Goal: Task Accomplishment & Management: Complete application form

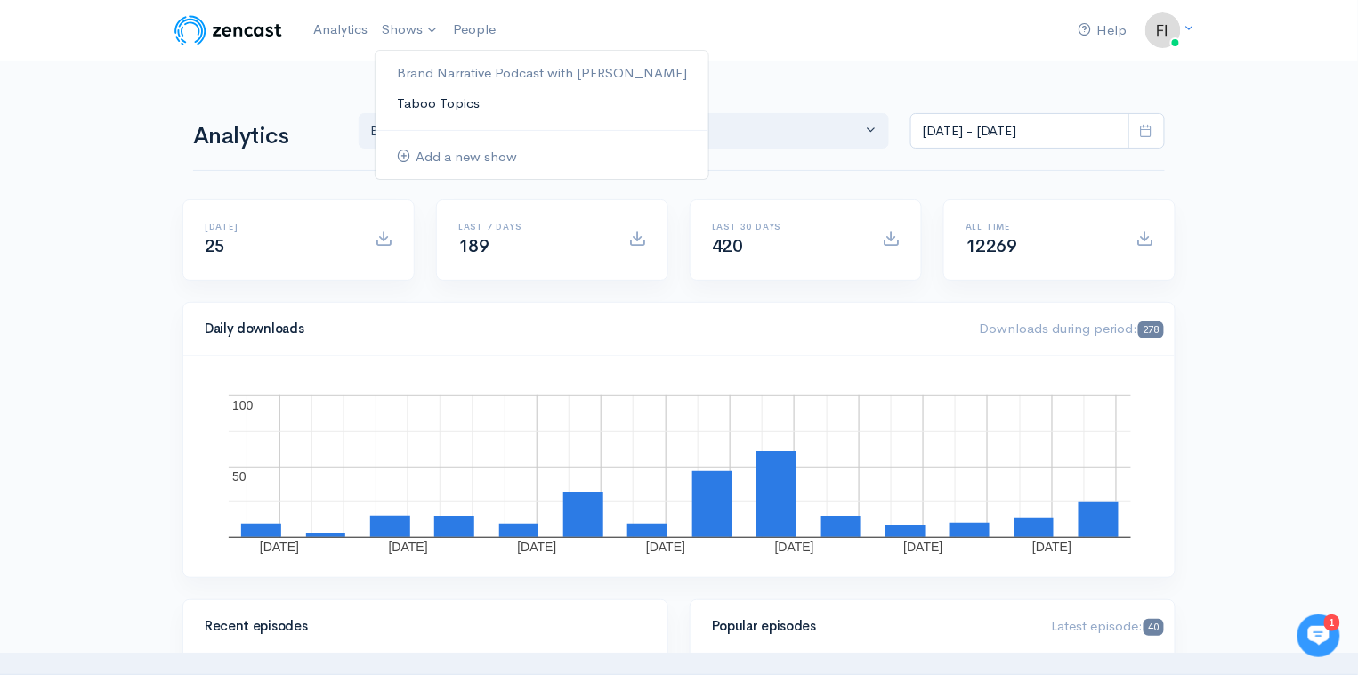
click at [418, 95] on link "Taboo Topics" at bounding box center [542, 103] width 333 height 31
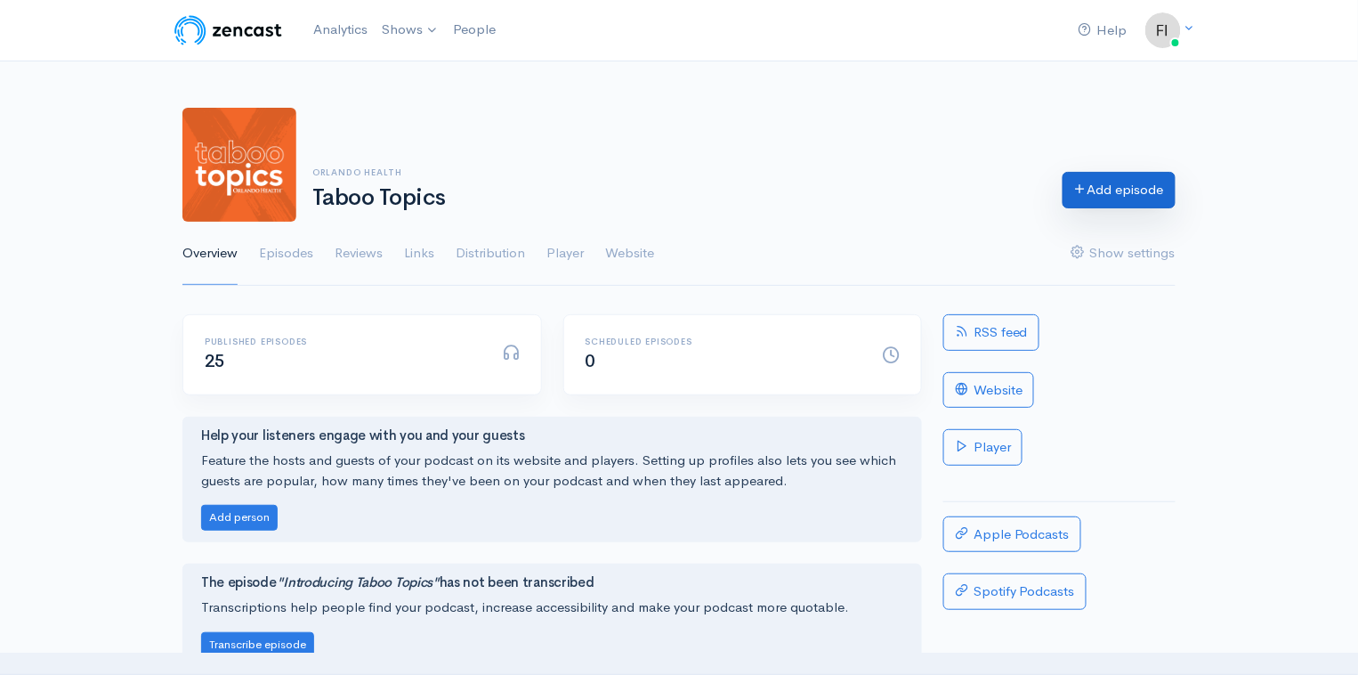
click at [1124, 186] on link "Add episode" at bounding box center [1119, 190] width 113 height 36
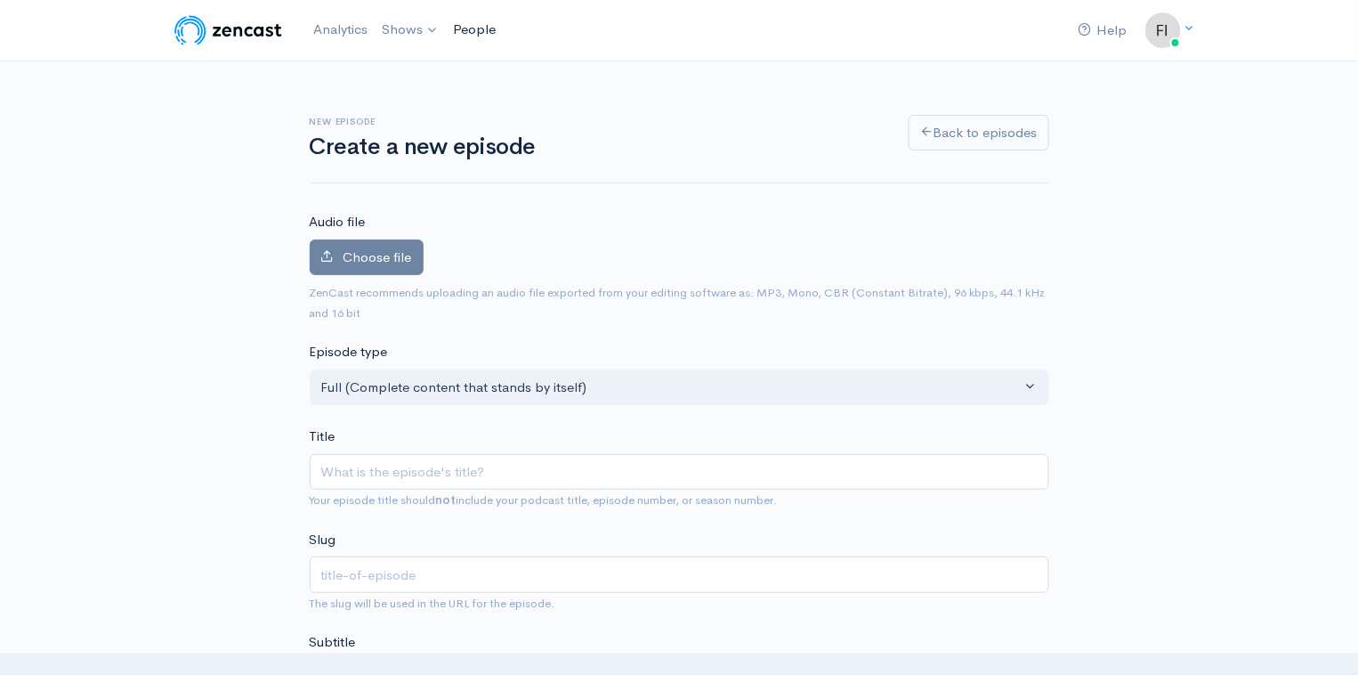
type input "W"
type input "w"
type input "Wh"
type input "wh"
type input "What"
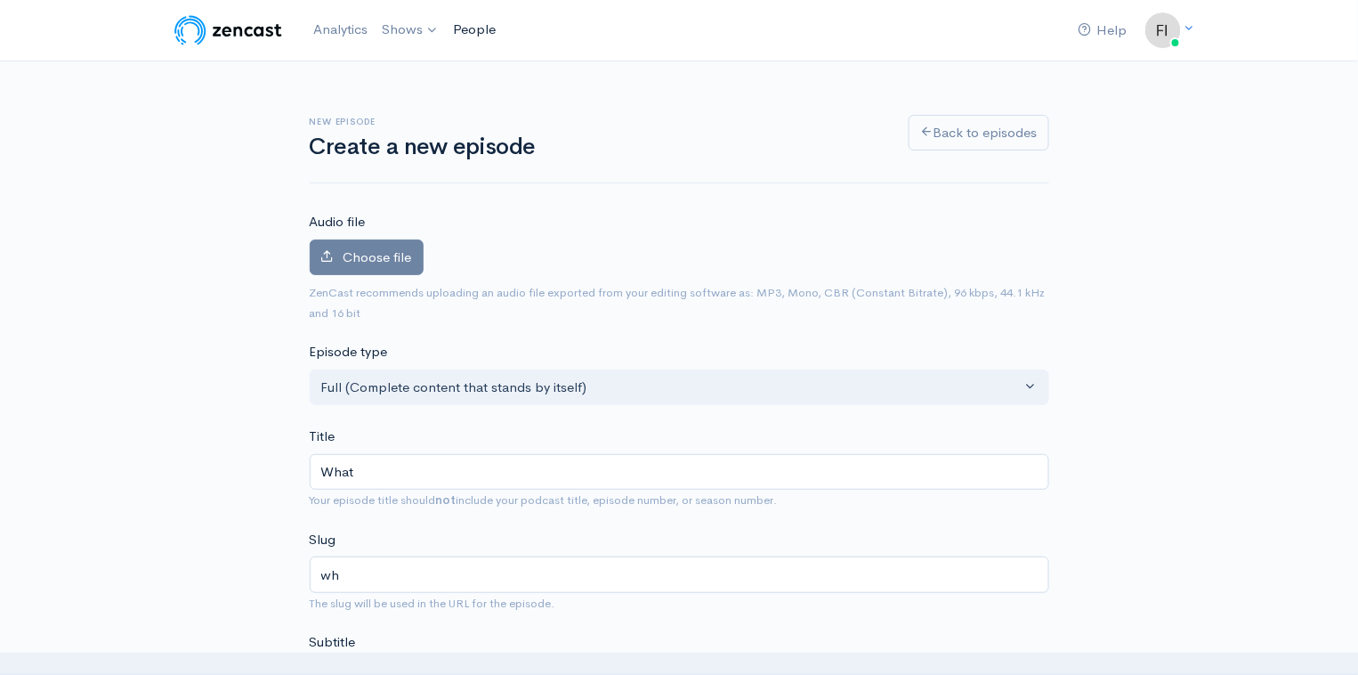
type input "what"
type input "What's"
type input "whats"
type input "What's V"
type input "whats-v"
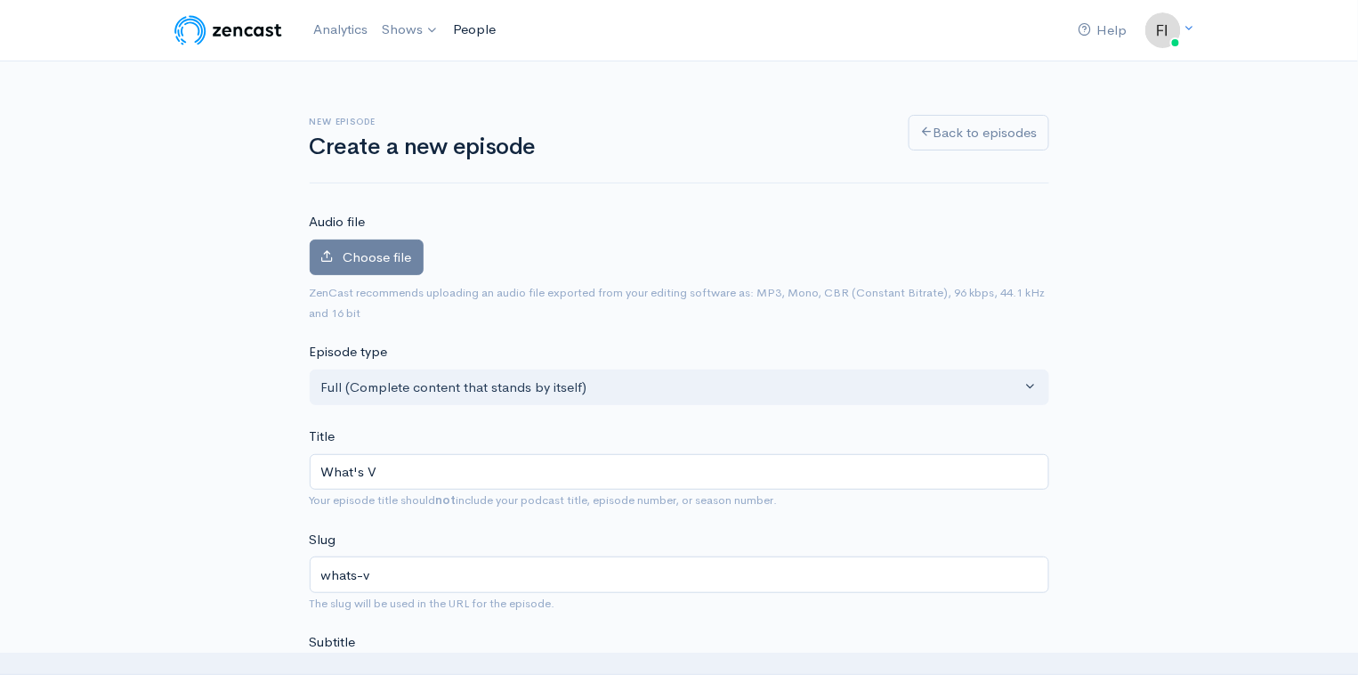
type input "What's Va"
type input "whats-va"
type input "What's Vag"
type input "whats-vag"
type input "What's Vagi"
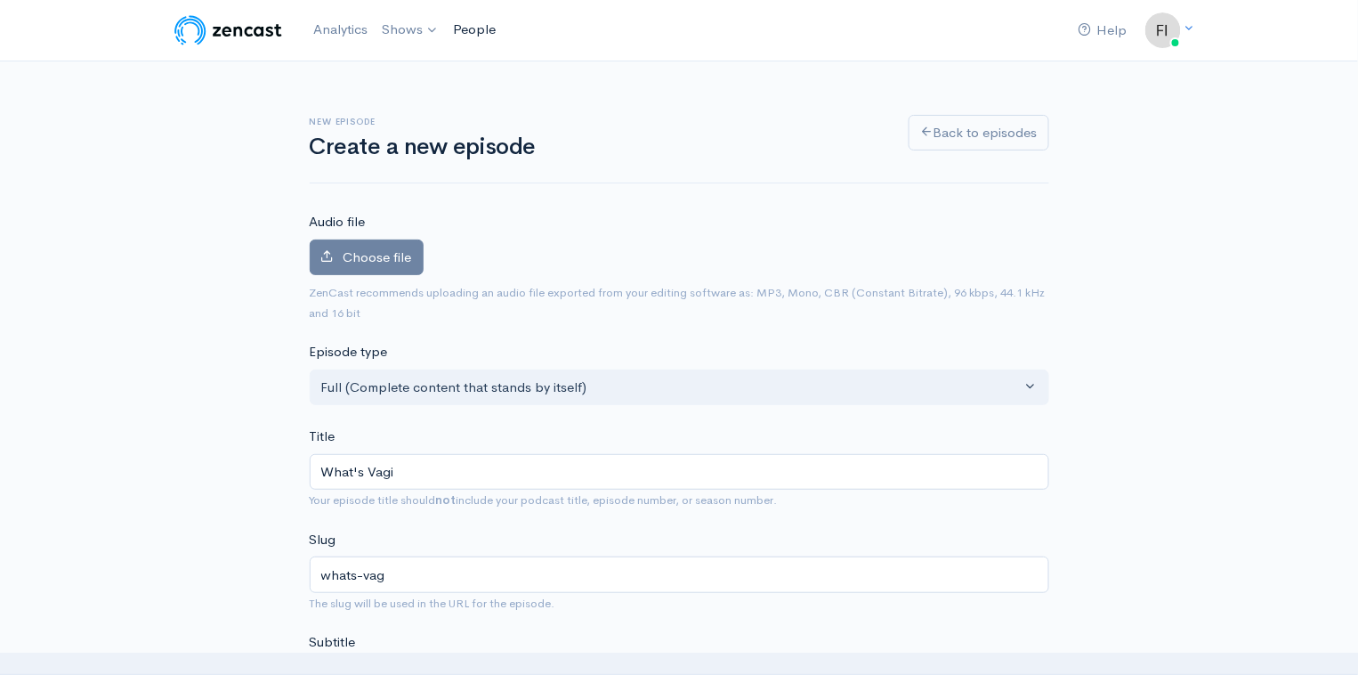
type input "whats-vagi"
type input "What's Vagin"
type input "whats-vagin"
type input "What's Vagina"
type input "whats-vagina"
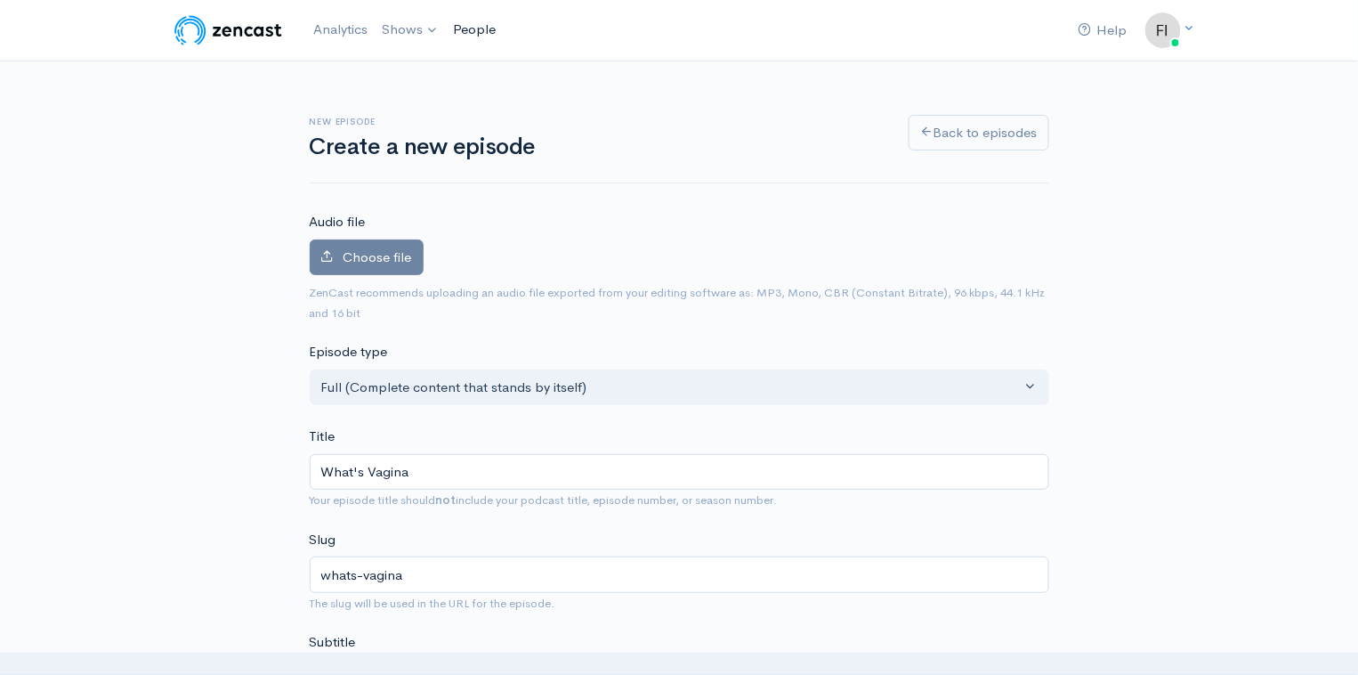
type input "What's Vaginal"
type input "whats-vaginal"
type input "What's Vaginal R"
type input "whats-vaginal-r"
type input "What's Vaginal Re"
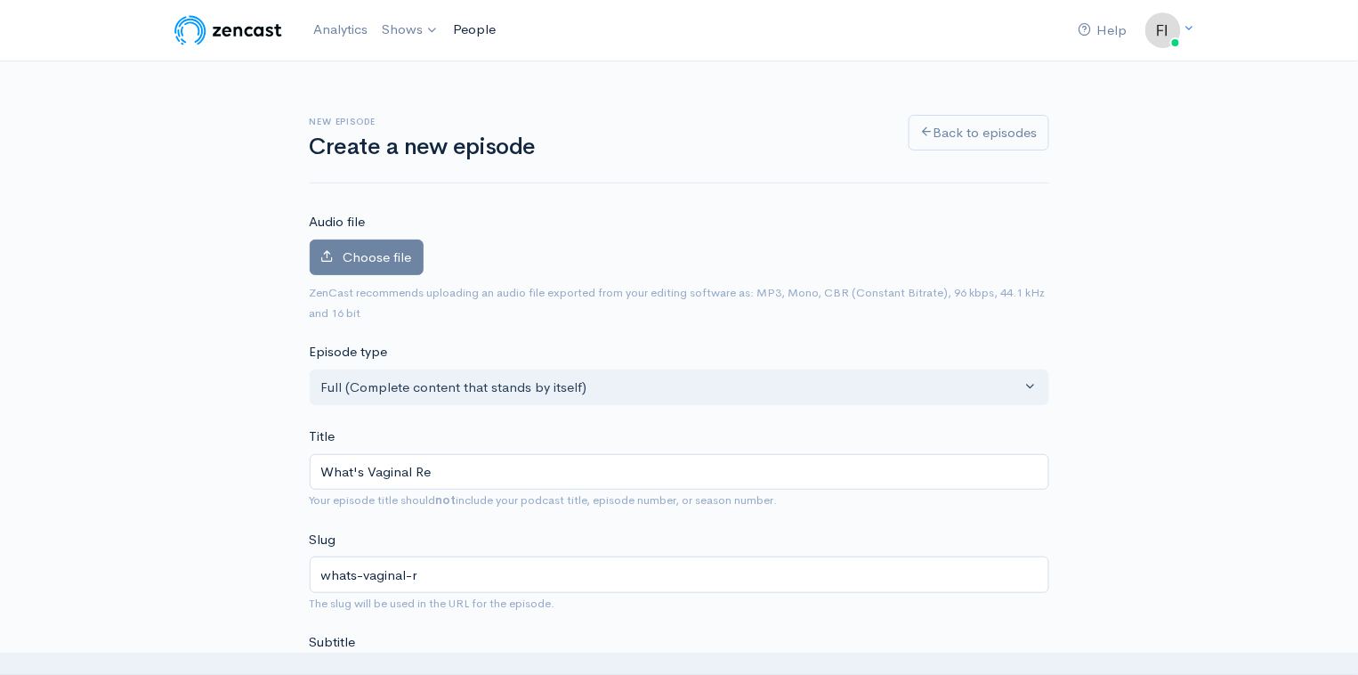
type input "whats-vaginal-re"
type input "What's Vaginal Rej"
type input "whats-vaginal-rej"
type input "What's Vaginal Reju"
type input "whats-vaginal-reju"
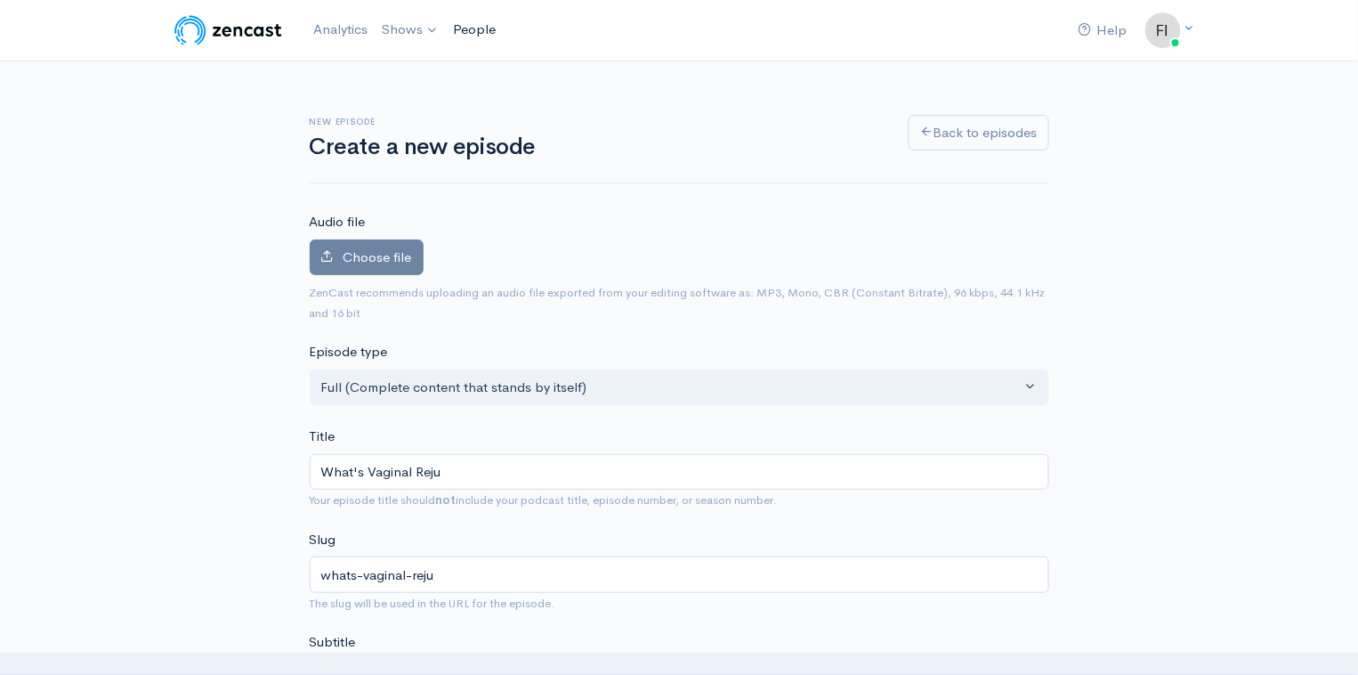
type input "What's Vaginal Rejuv"
type input "whats-vaginal-rejuv"
type input "What's Vaginal Reju"
type input "whats-vaginal-reju"
type input "What's Vaginal Rej"
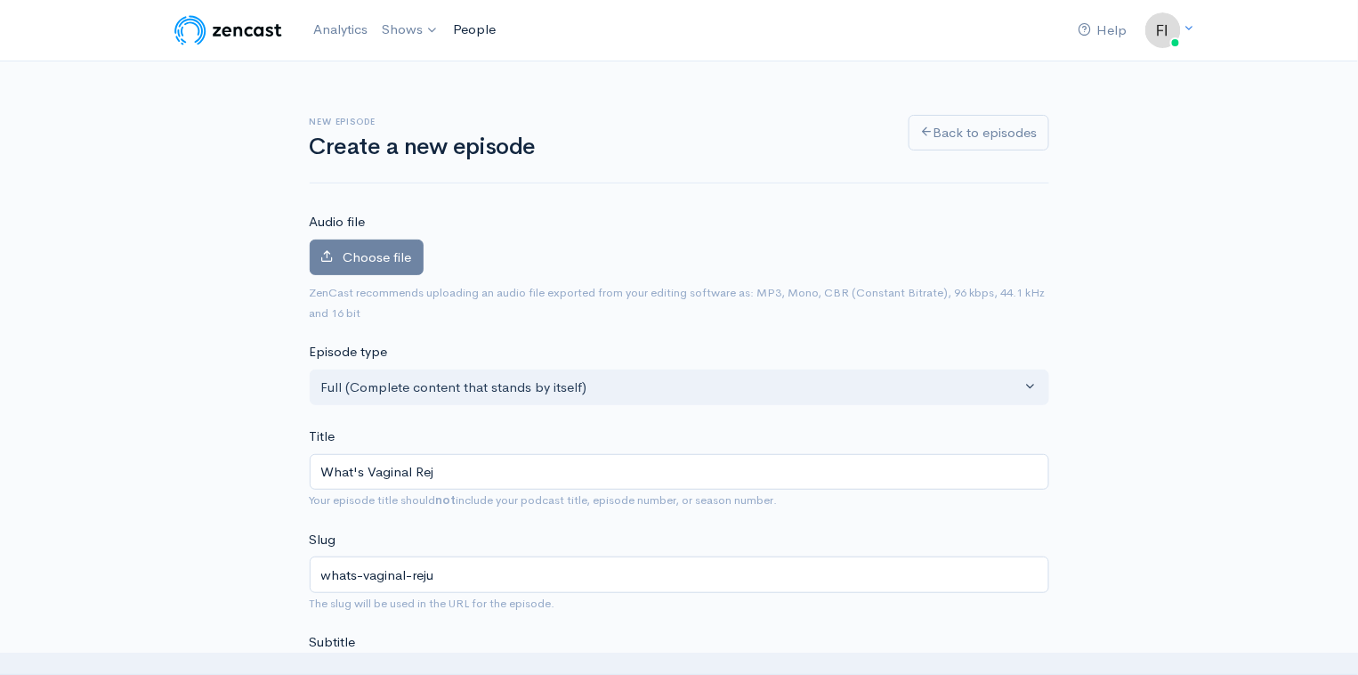
type input "whats-vaginal-rej"
type input "What's Vaginal Reju"
type input "whats-vaginal-reju"
type input "What's Vaginal Rejuv"
type input "whats-vaginal-rejuv"
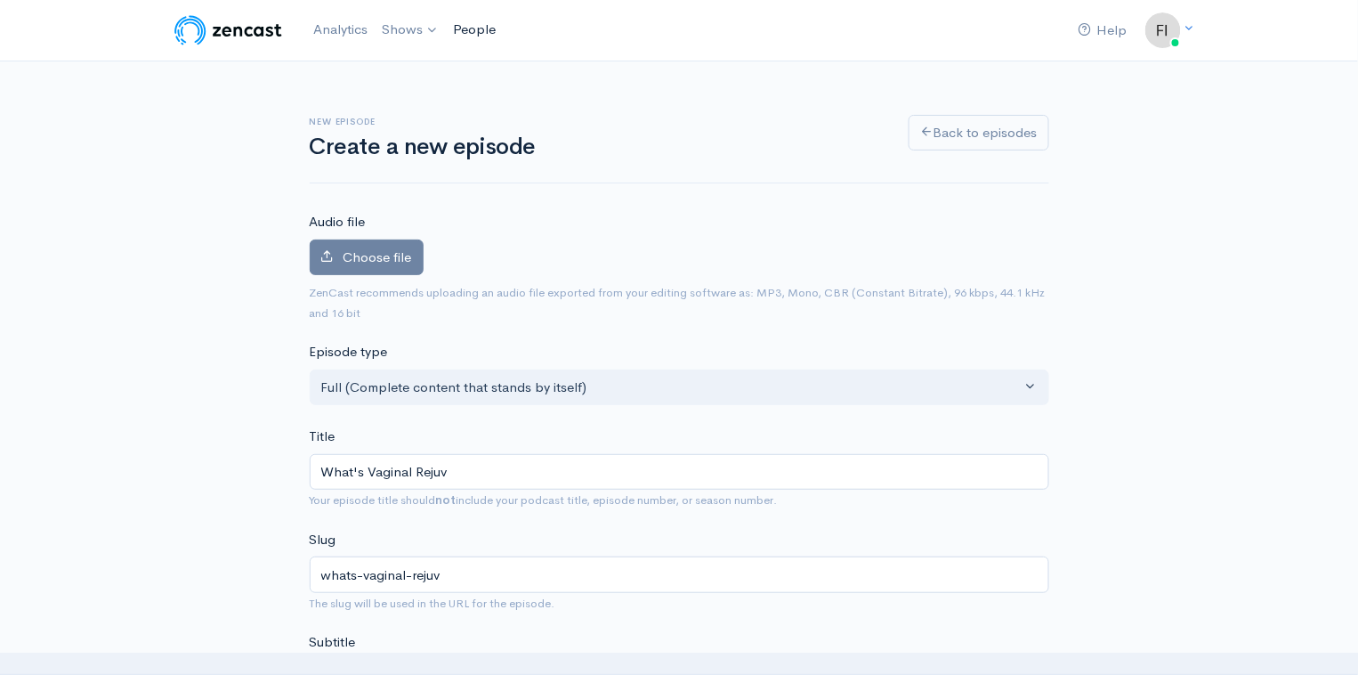
type input "What's Vaginal Rejuvi"
type input "whats-vaginal-rejuvi"
type input "What's Vaginal Rejuvin"
type input "whats-vaginal-rejuvin"
type input "What's Vaginal Rejuvinat"
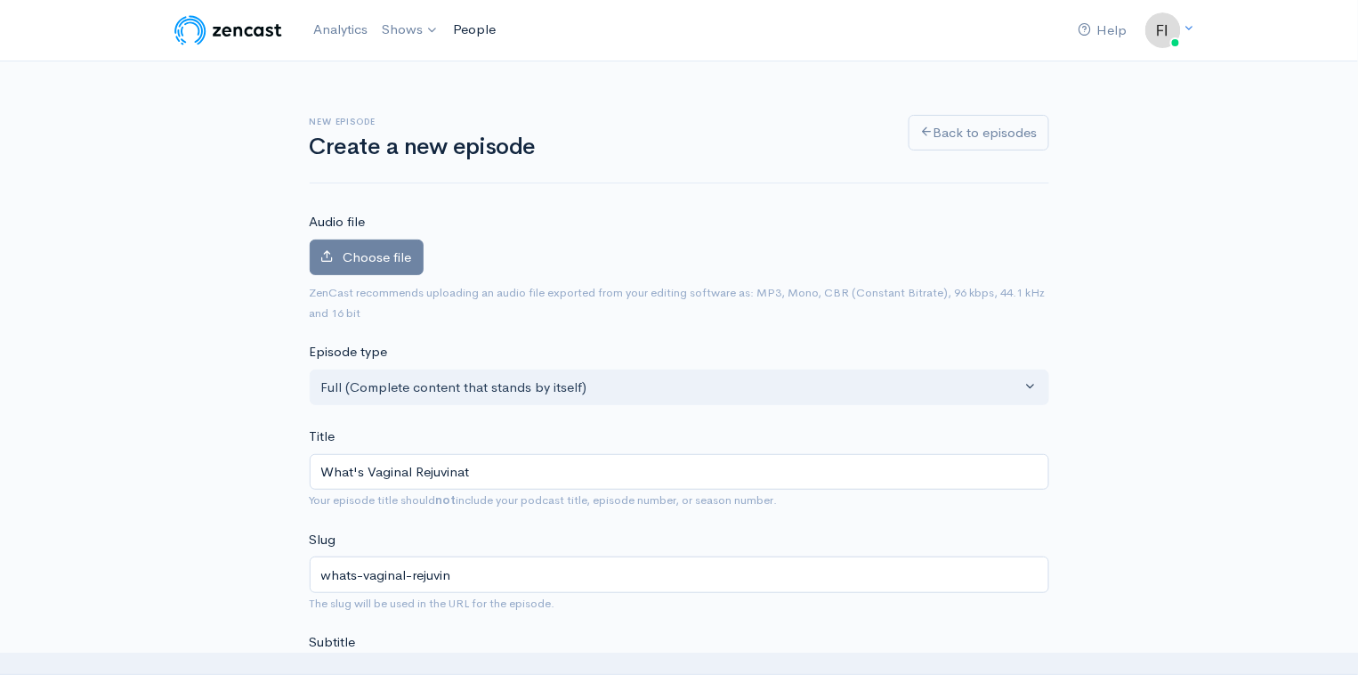
type input "whats-vaginal-rejuvinat"
type input "What's Vaginal Rejuvination"
type input "whats-vaginal-rejuvination"
click at [452, 466] on input "What's Vaginal Rejuvination" at bounding box center [680, 472] width 740 height 36
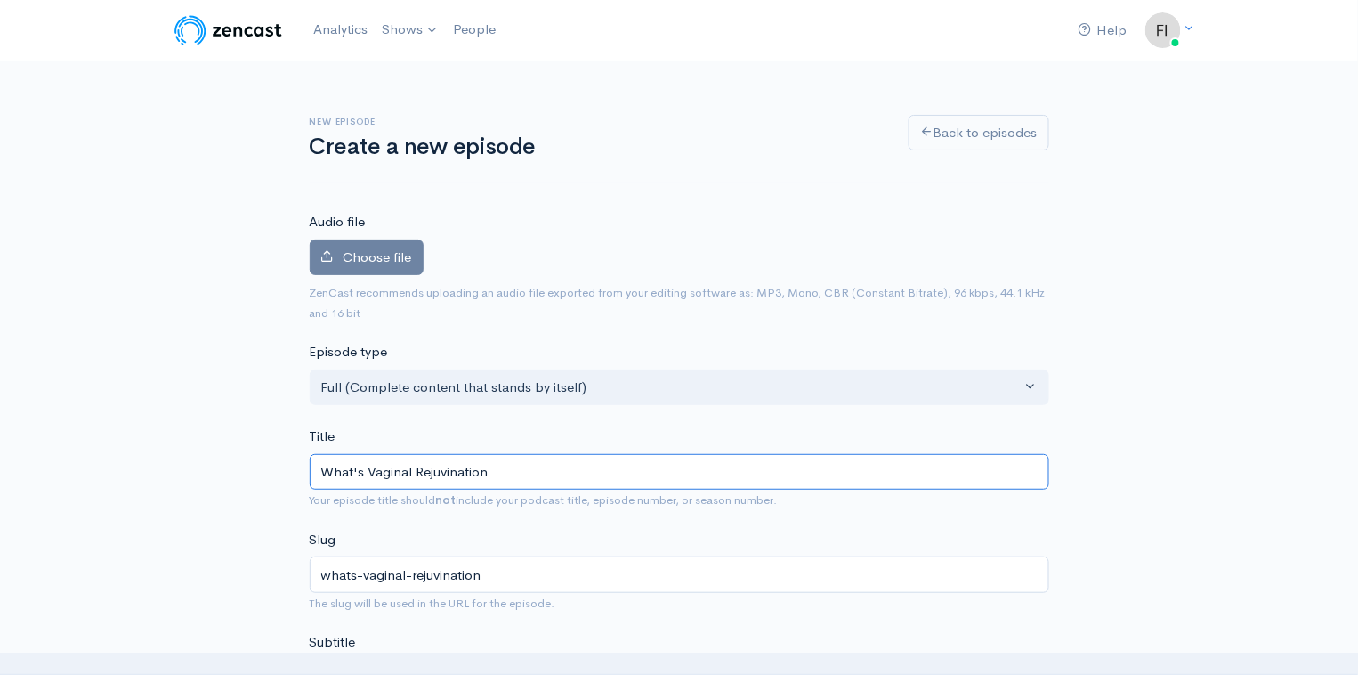
type input "What's Vaginal Rejuvnation"
type input "whats-vaginal-rejuvnation"
type input "What's Vaginal Rejuvenation"
type input "whats-vaginal-rejuvenation"
click at [545, 464] on input "What's Vaginal Rejuvenation" at bounding box center [680, 472] width 740 height 36
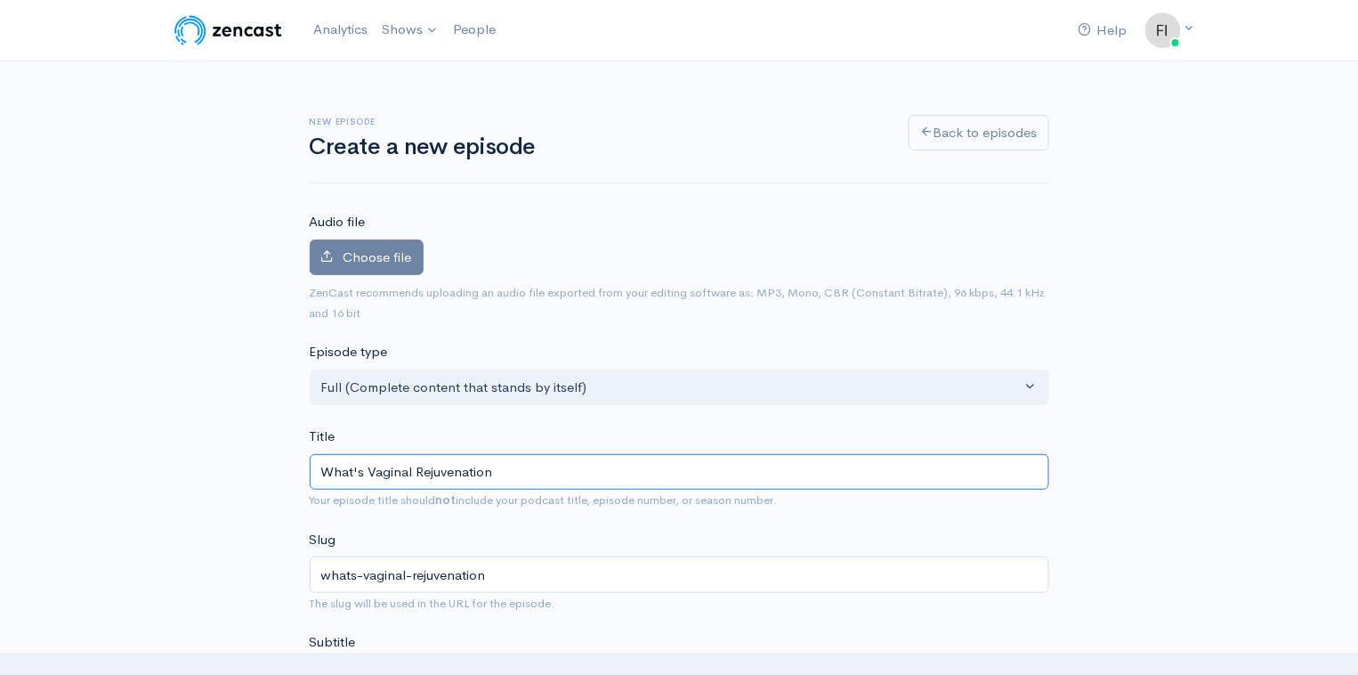
drag, startPoint x: 508, startPoint y: 469, endPoint x: 322, endPoint y: 468, distance: 186.0
click at [322, 468] on input "What's Vaginal Rejuvenation" at bounding box center [680, 472] width 740 height 36
click at [503, 472] on input "What's Vaginal Rejuvenation" at bounding box center [680, 472] width 740 height 36
drag, startPoint x: 520, startPoint y: 470, endPoint x: 314, endPoint y: 474, distance: 205.6
click at [314, 474] on input "What's Vaginal Rejuvenation" at bounding box center [680, 472] width 740 height 36
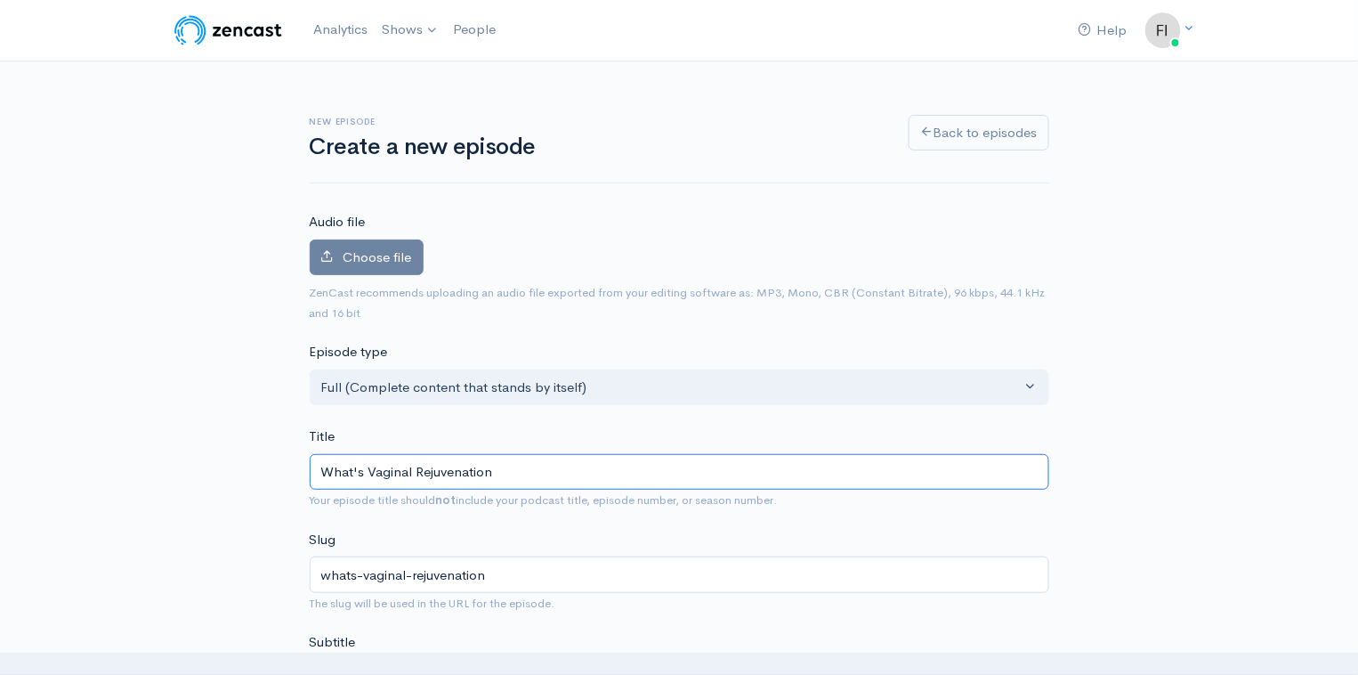
type input "What's Vaginal Rejuvenation"
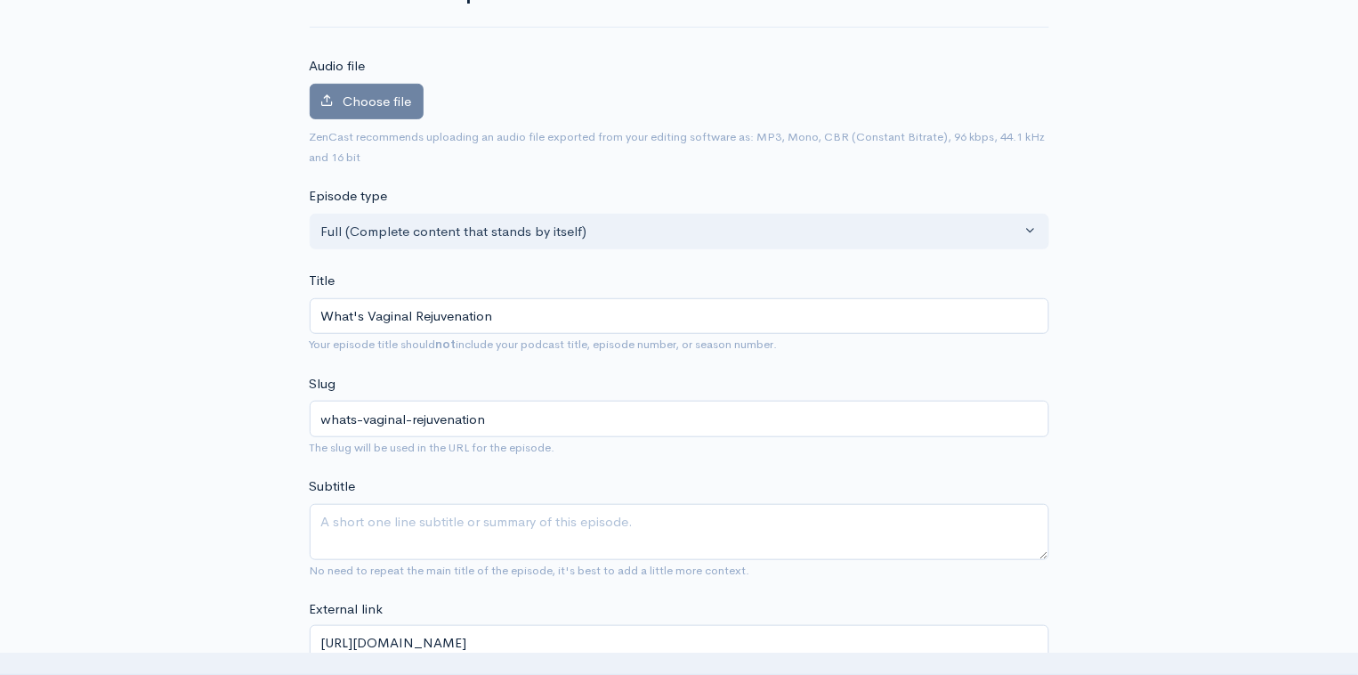
scroll to position [158, 0]
click at [523, 634] on input "[URL][DOMAIN_NAME]" at bounding box center [680, 641] width 740 height 36
type input "[URL][DOMAIN_NAME]"
click at [393, 517] on textarea "Subtitle" at bounding box center [680, 530] width 740 height 56
paste textarea "Medical necessity aside, many women of all ages seek procedures that will make …"
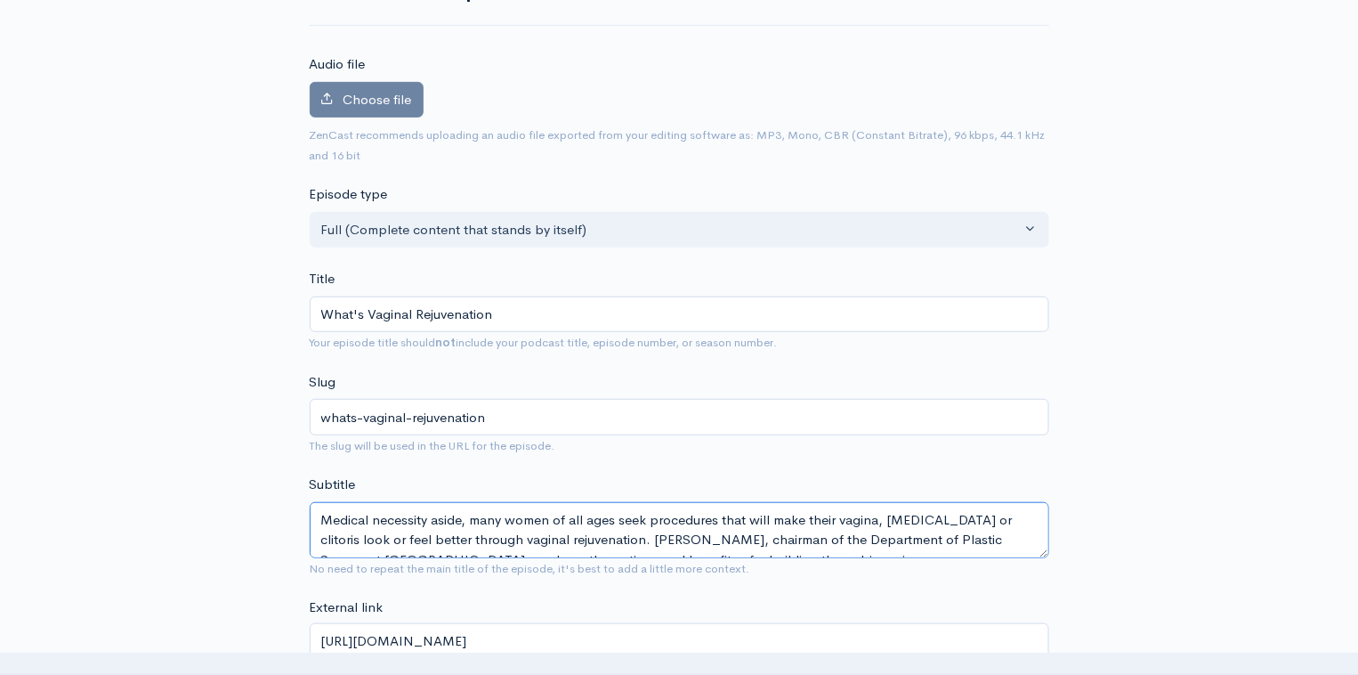
scroll to position [11, 0]
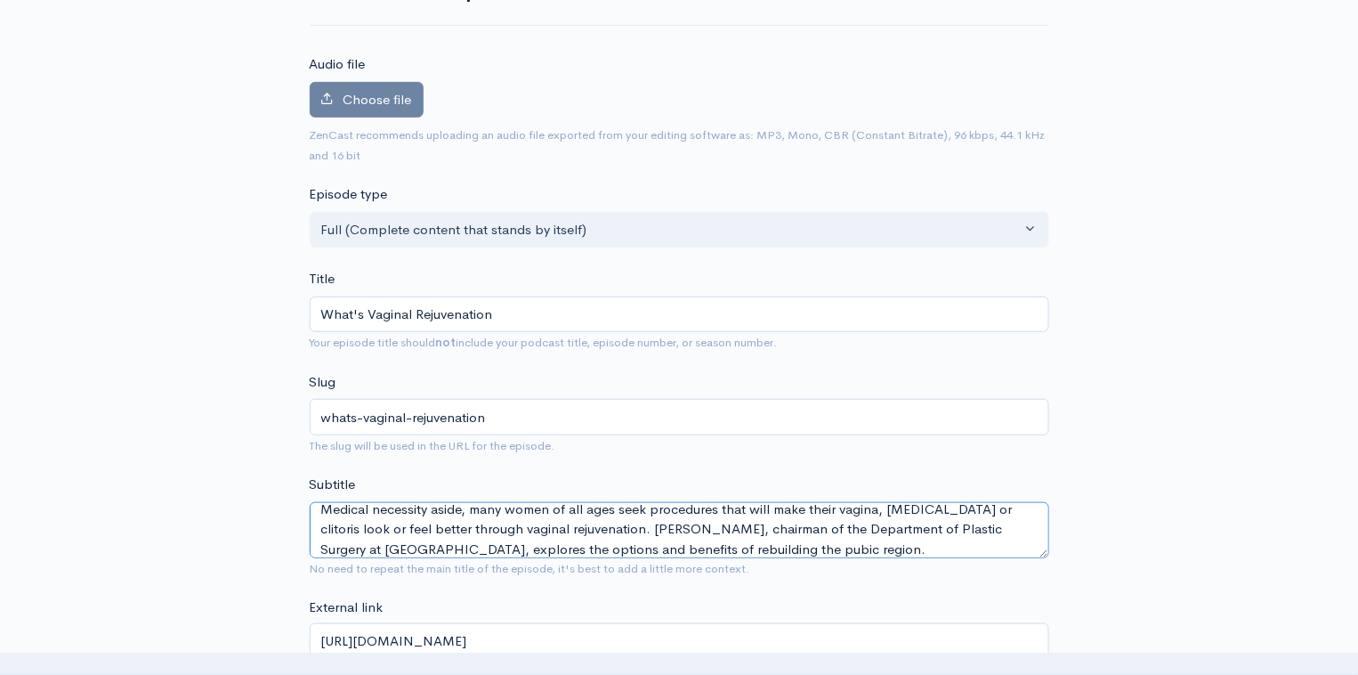
type textarea "Medical necessity aside, many women of all ages seek procedures that will make …"
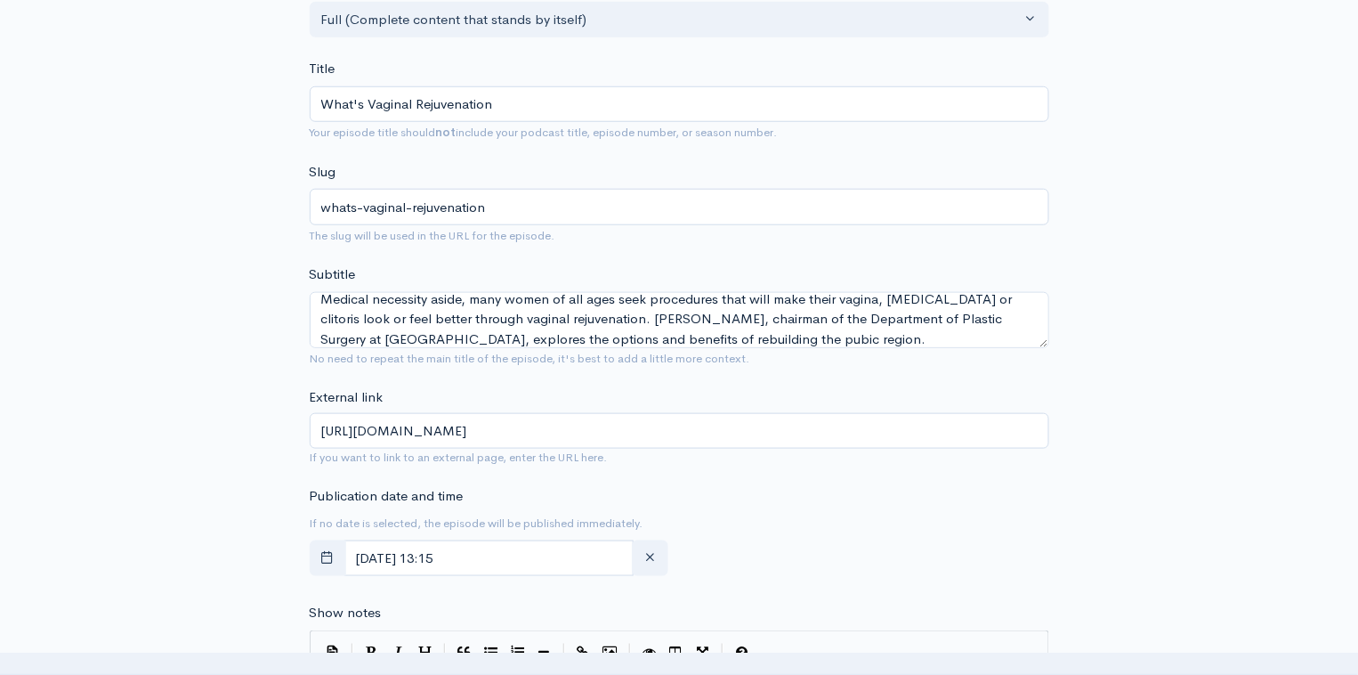
scroll to position [463, 0]
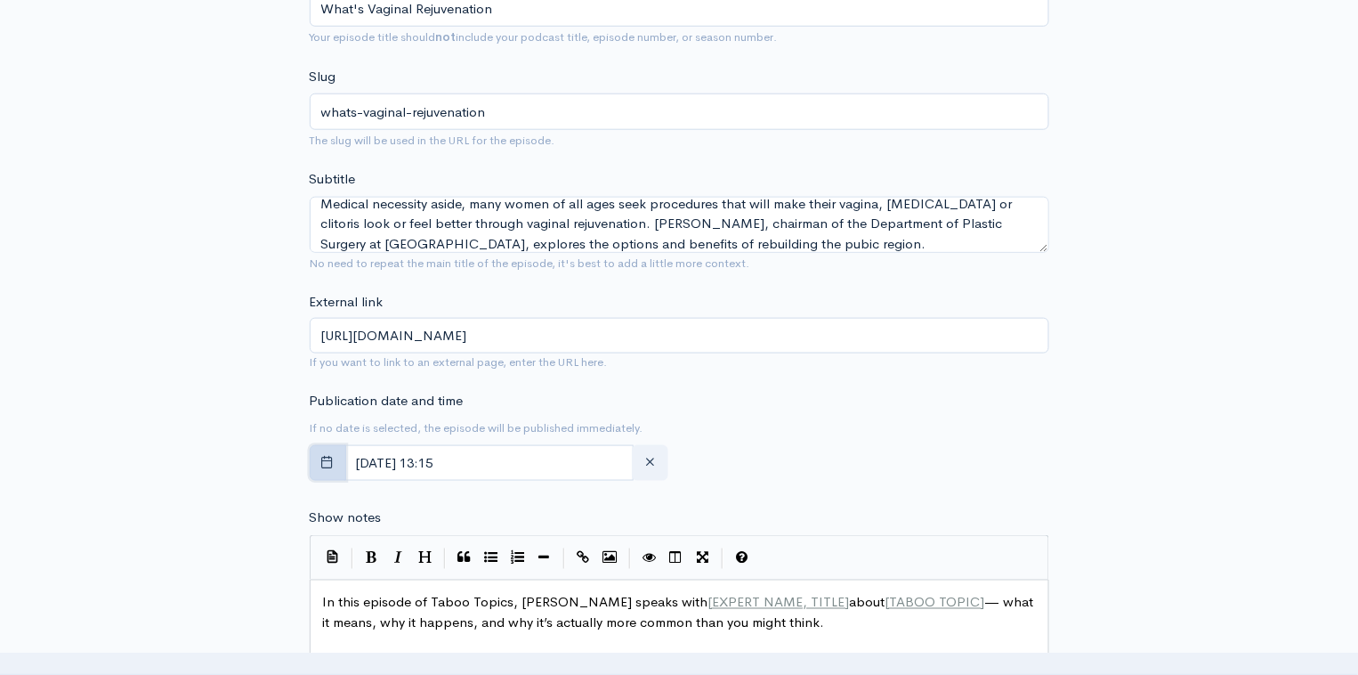
click at [323, 457] on icon "button" at bounding box center [327, 461] width 13 height 13
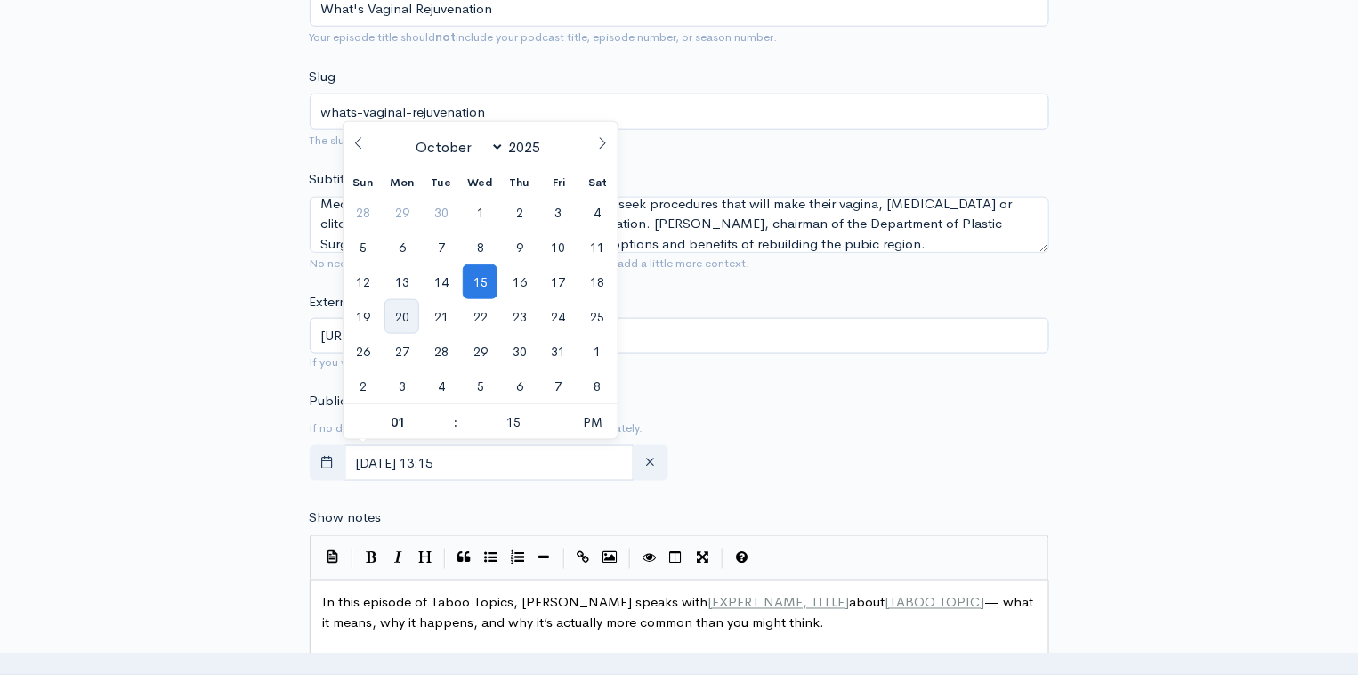
click at [409, 313] on span "20" at bounding box center [401, 316] width 35 height 35
click at [518, 464] on input "[DATE] 13:15" at bounding box center [489, 463] width 290 height 36
click at [444, 412] on span at bounding box center [447, 413] width 12 height 18
type input "[DATE] 14:15"
type input "02"
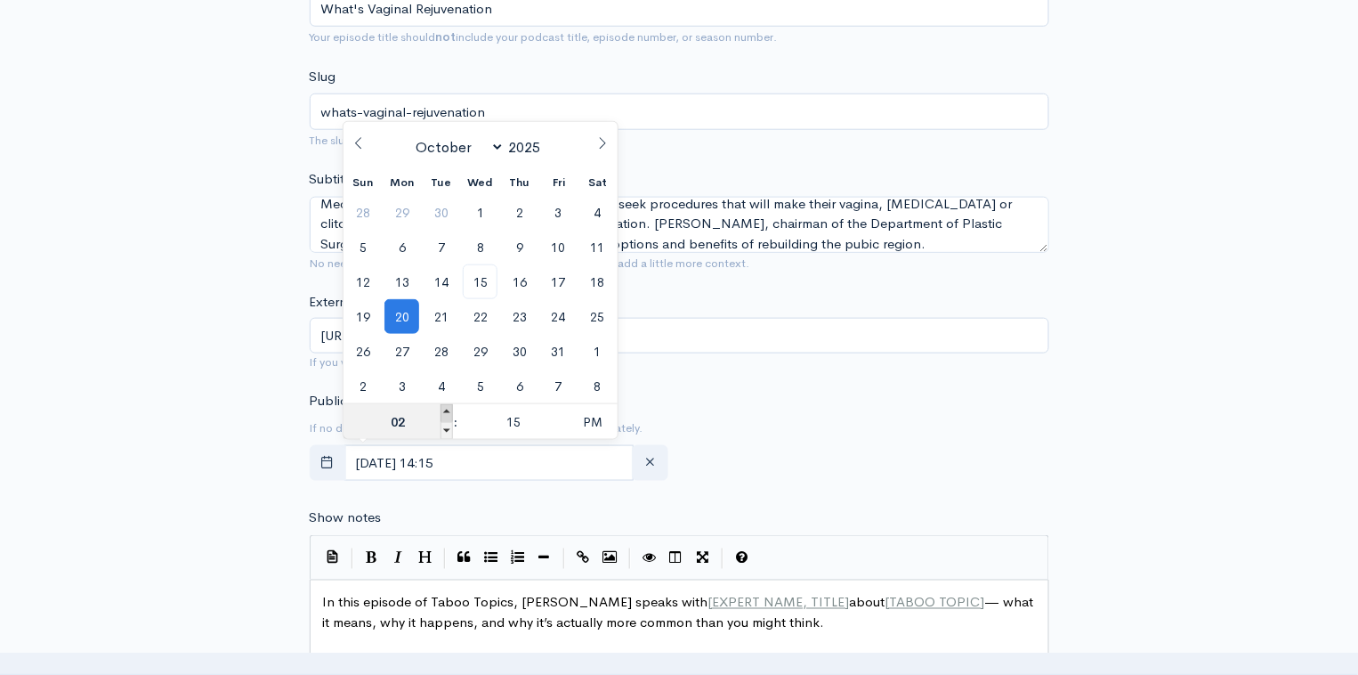
click at [444, 412] on span at bounding box center [447, 413] width 12 height 18
type input "[DATE] 15:15"
type input "03"
click at [444, 412] on span at bounding box center [447, 413] width 12 height 18
type input "[DATE] 16:15"
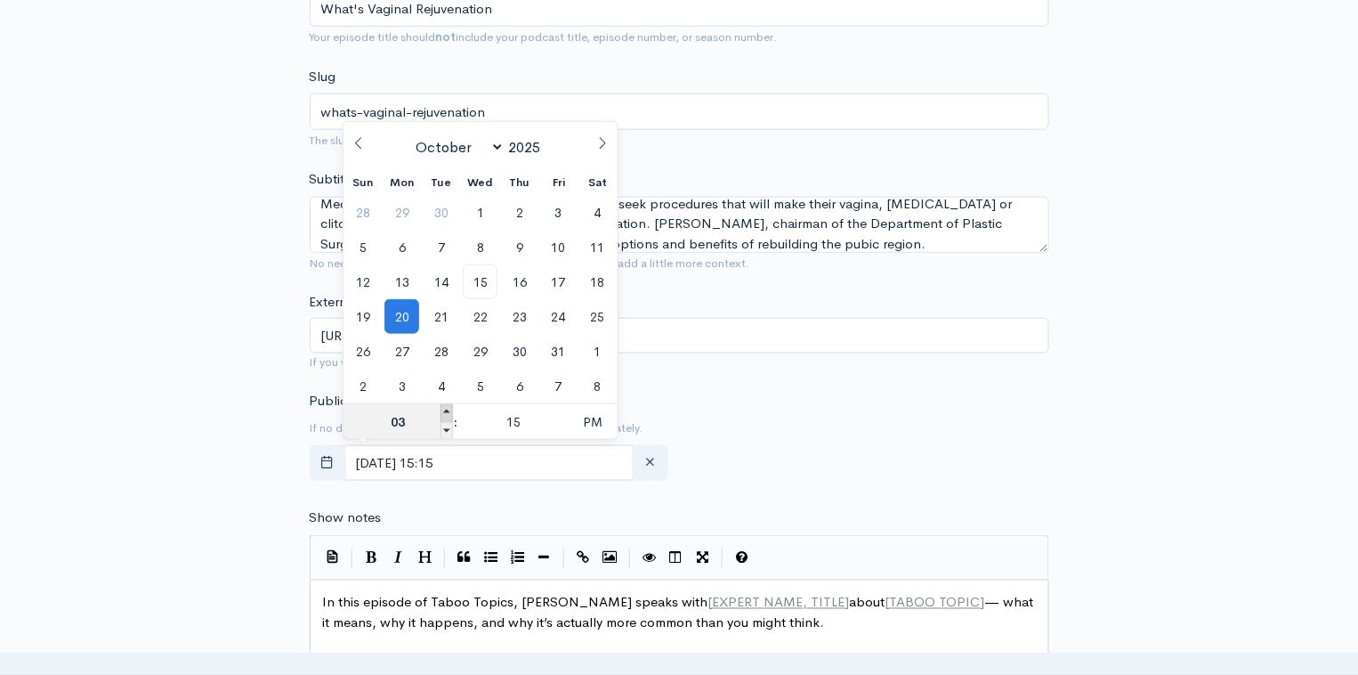
type input "04"
click at [444, 412] on span at bounding box center [447, 413] width 12 height 18
type input "[DATE] 17:15"
type input "05"
click at [444, 412] on span at bounding box center [447, 413] width 12 height 18
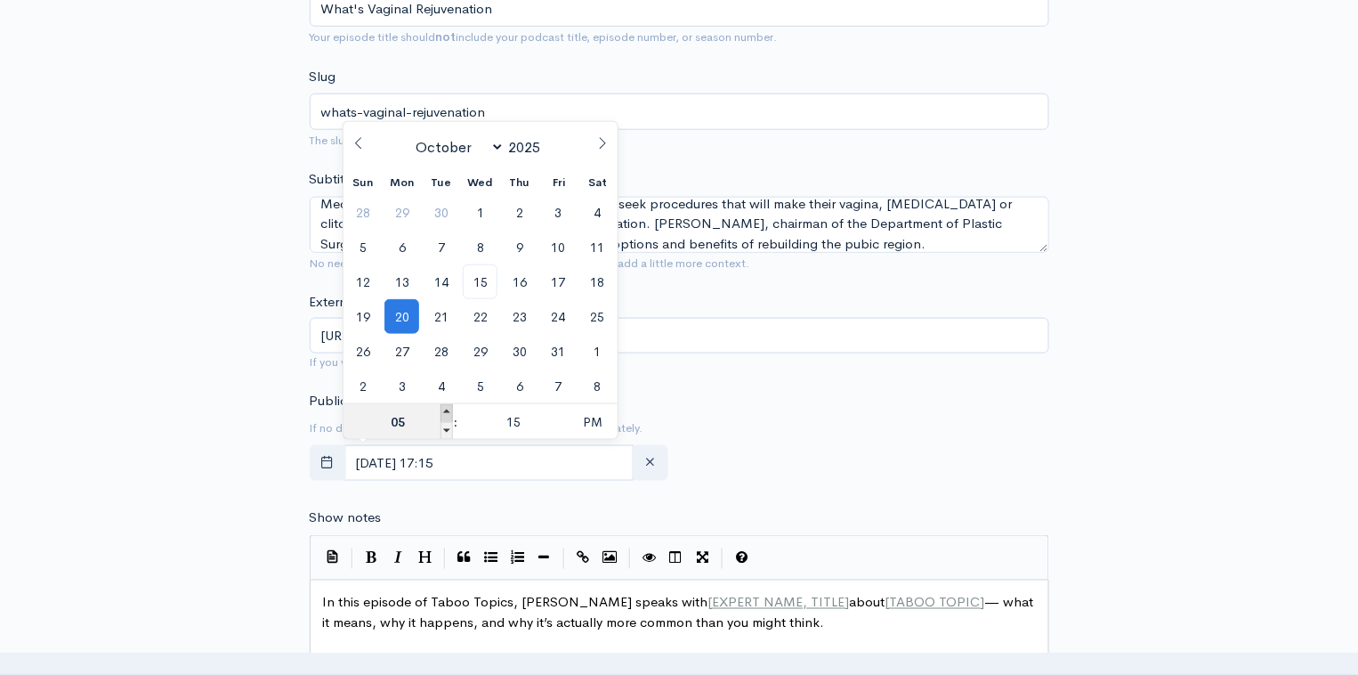
type input "[DATE] 18:15"
type input "06"
click at [444, 412] on span at bounding box center [447, 413] width 12 height 18
type input "[DATE] 19:15"
type input "07"
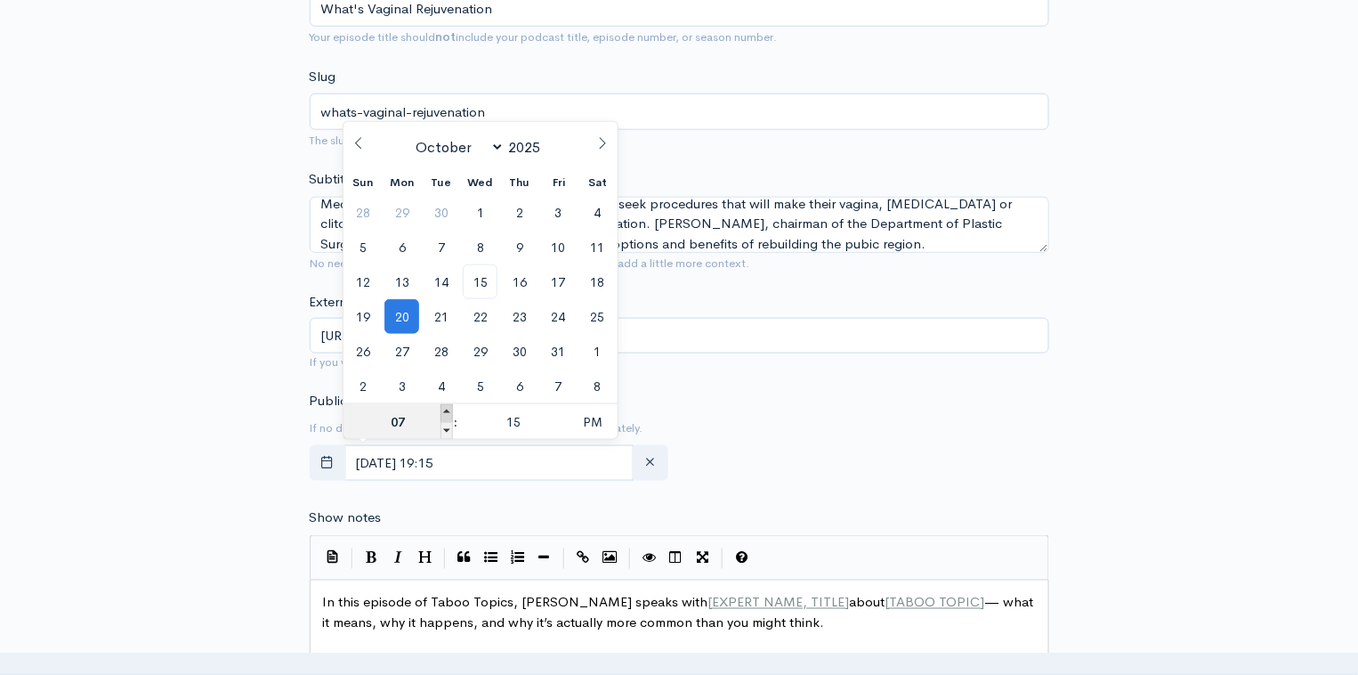
click at [444, 412] on span at bounding box center [447, 413] width 12 height 18
type input "[DATE] 20:15"
type input "08"
click at [444, 412] on span at bounding box center [447, 413] width 12 height 18
type input "[DATE] 21:15"
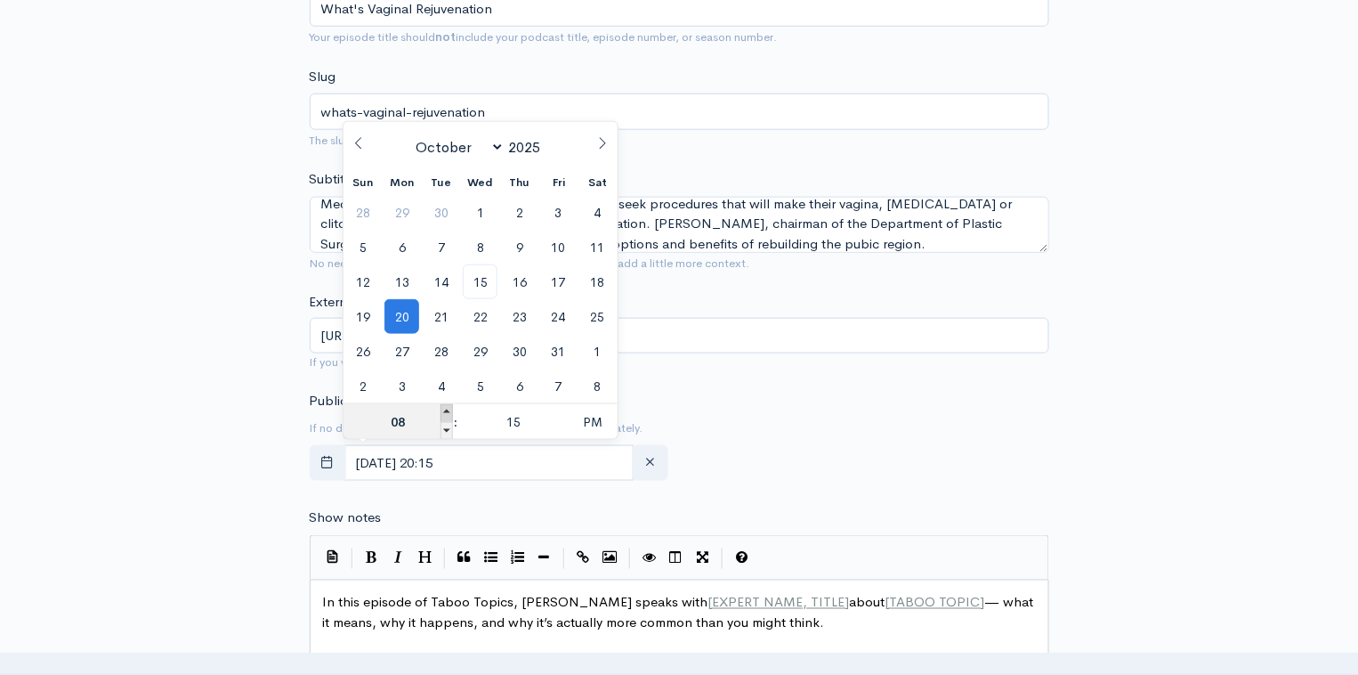
type input "09"
click at [562, 427] on span at bounding box center [561, 431] width 12 height 18
type input "[DATE] 21:10"
type input "10"
click at [562, 427] on span at bounding box center [561, 431] width 12 height 18
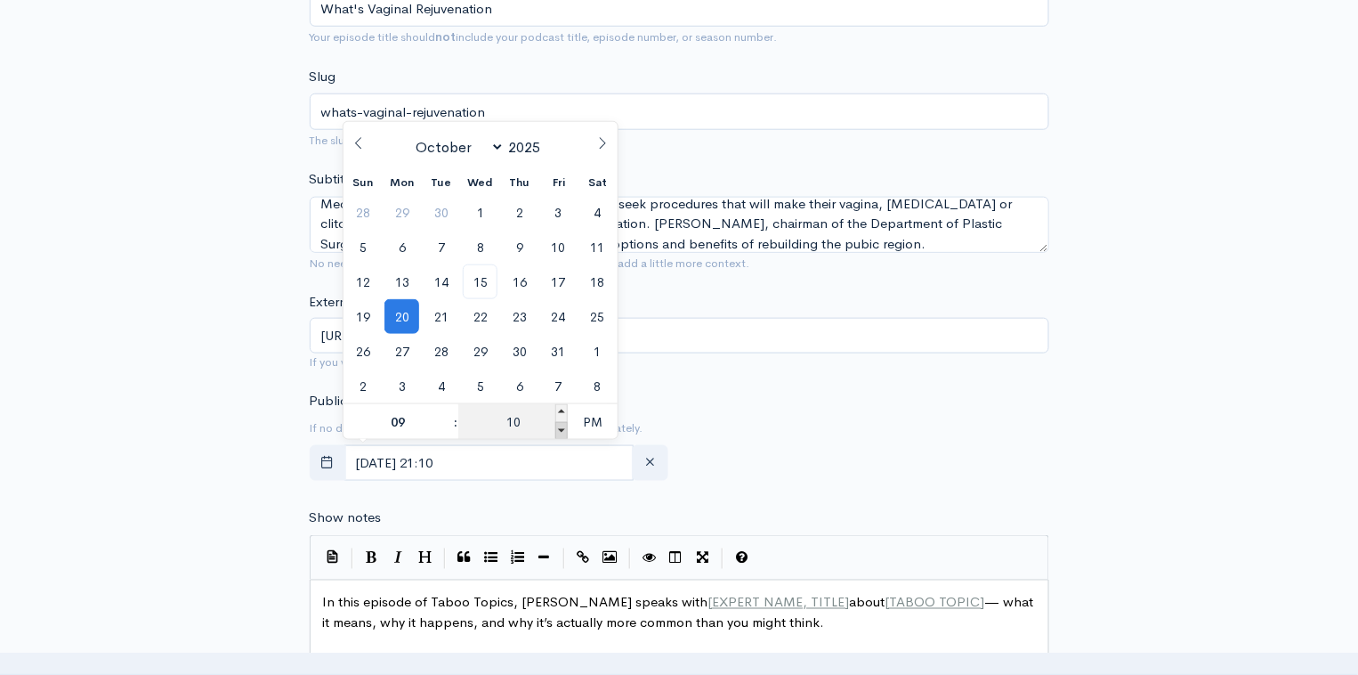
type input "[DATE] 21:05"
type input "05"
click at [562, 432] on span at bounding box center [561, 431] width 12 height 18
type input "[DATE] 21:00"
type input "00"
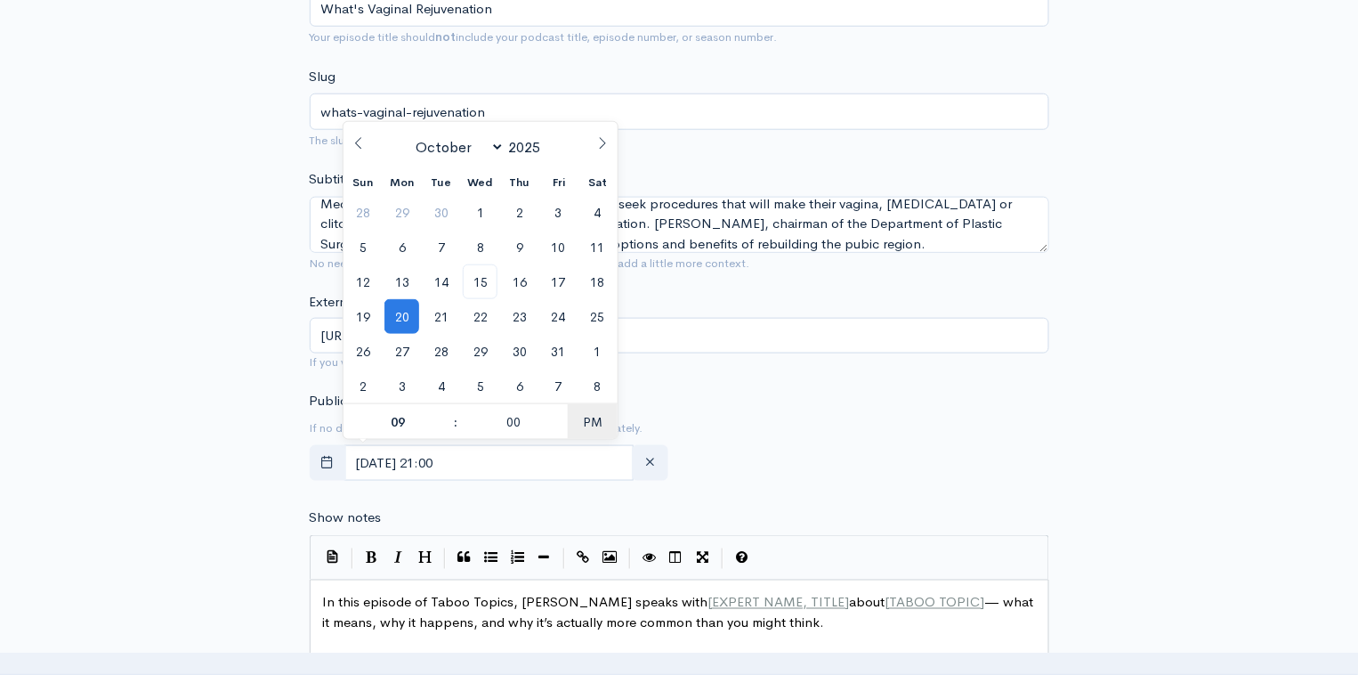
click at [583, 420] on span "PM" at bounding box center [592, 422] width 49 height 36
type input "[DATE] 09:00"
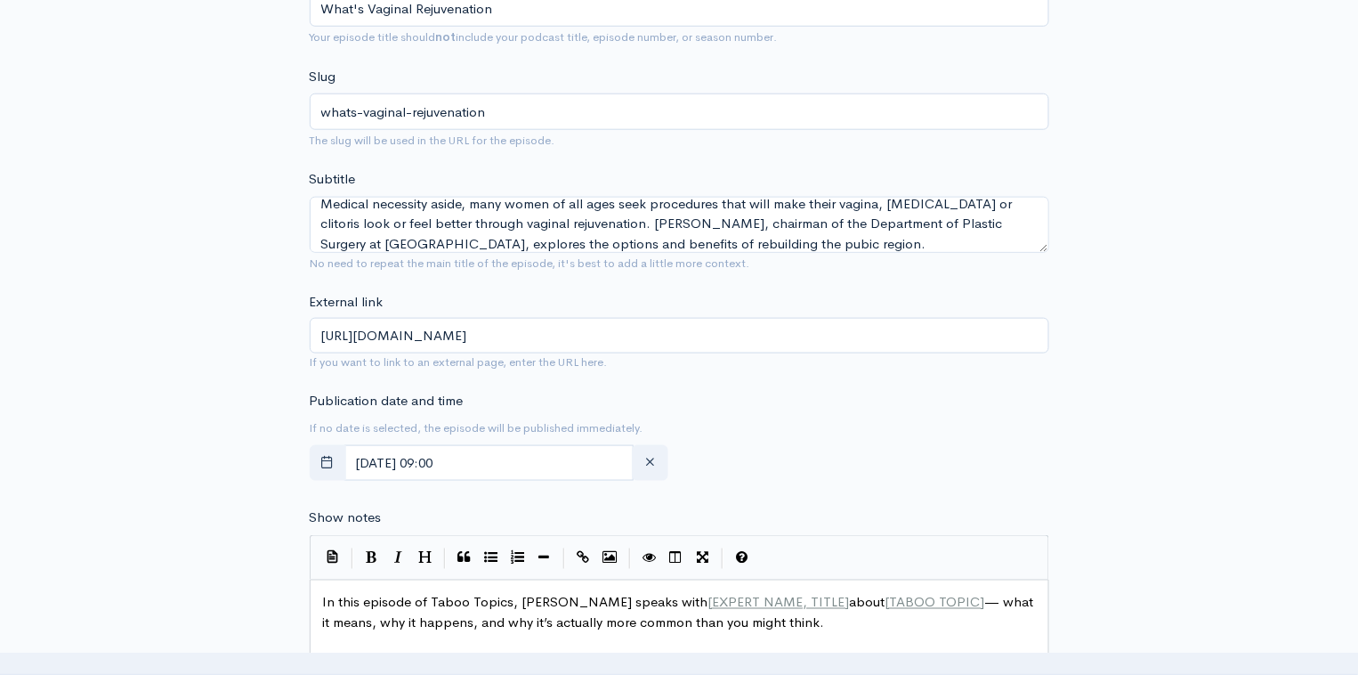
click at [717, 433] on div "Publication date and time If no date is selected, the episode will be published…" at bounding box center [679, 440] width 761 height 98
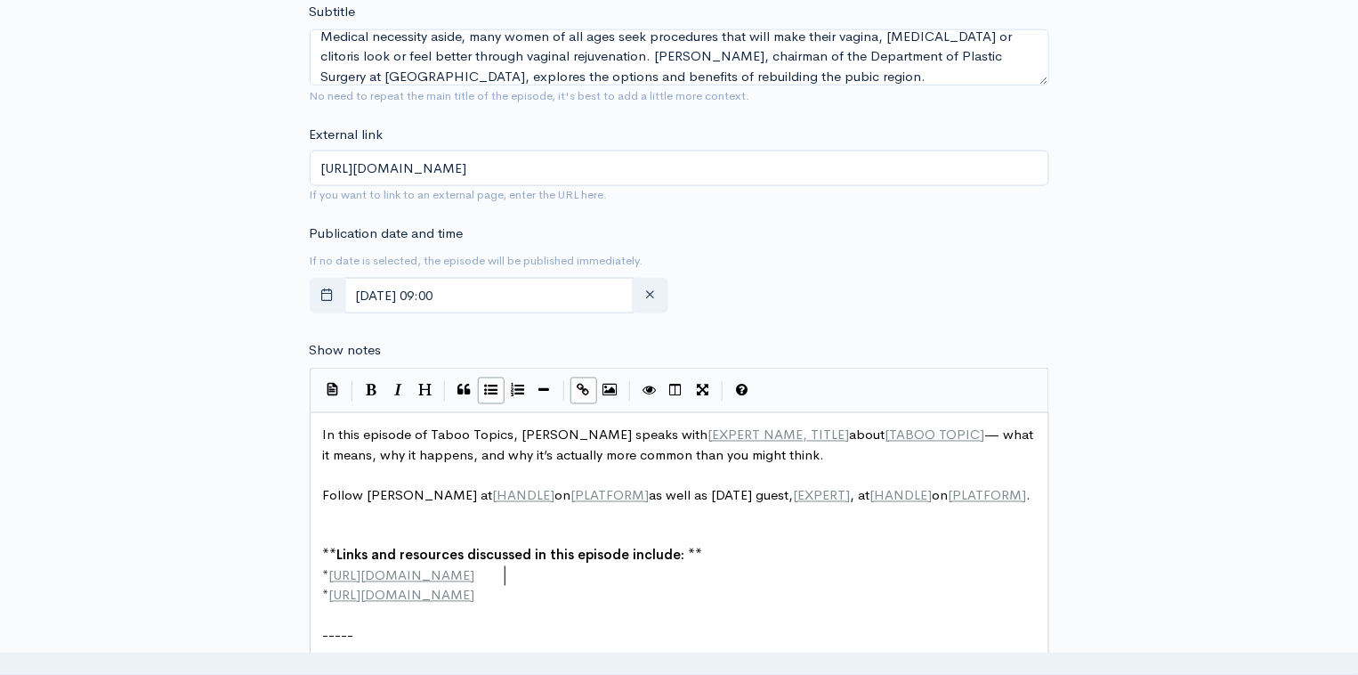
scroll to position [6, 0]
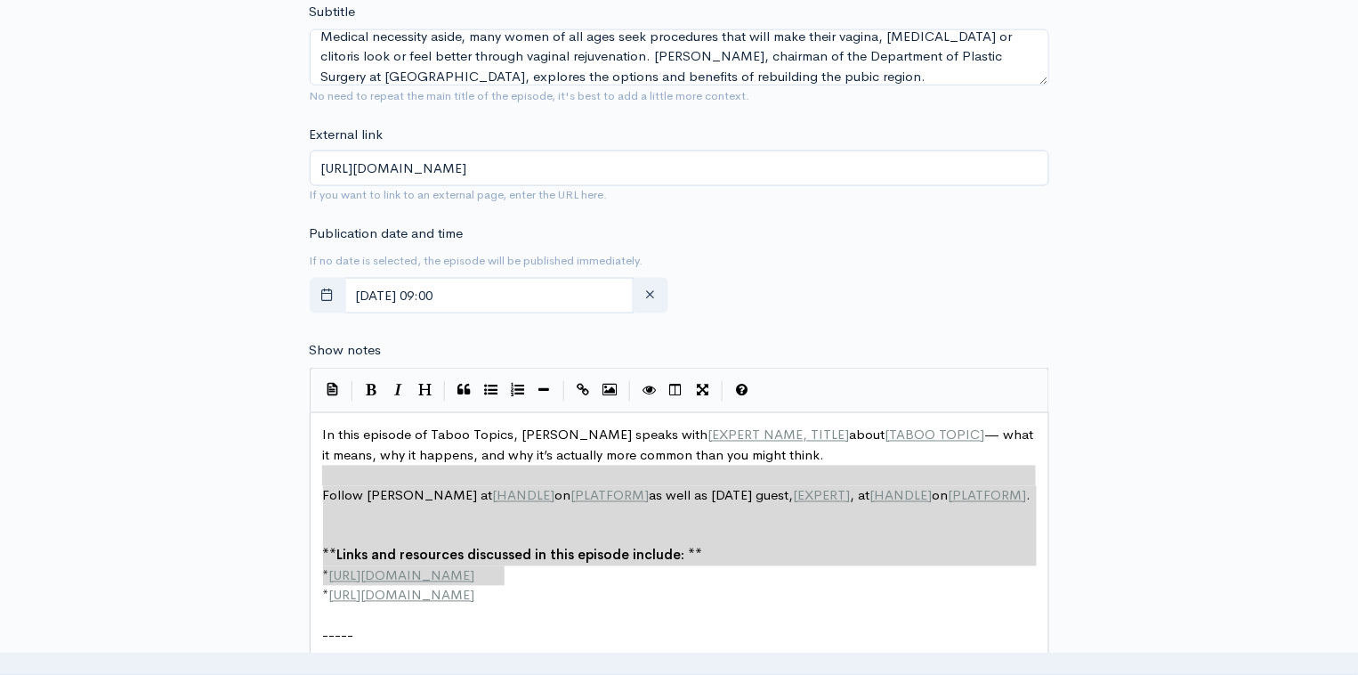
type textarea "In this episode of Taboo Topics, [PERSON_NAME] speaks with [EXPERT NAME, TITLE]…"
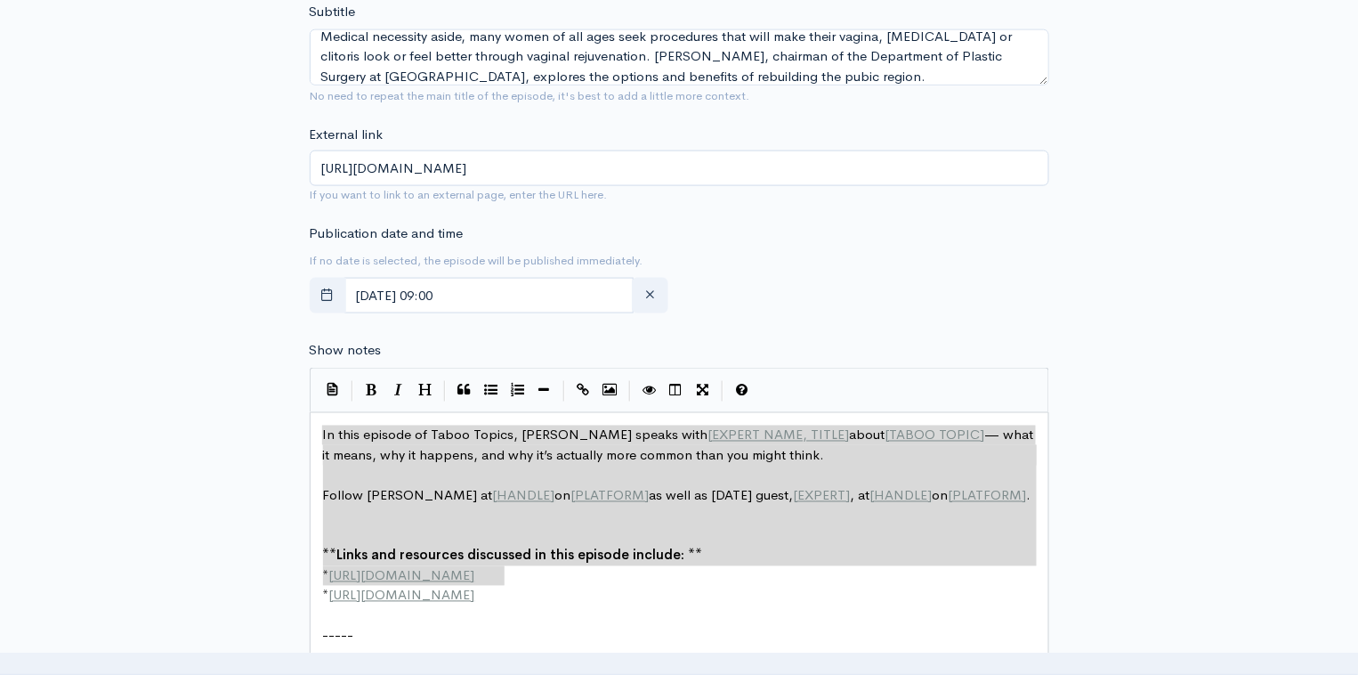
drag, startPoint x: 551, startPoint y: 571, endPoint x: 314, endPoint y: 422, distance: 280.0
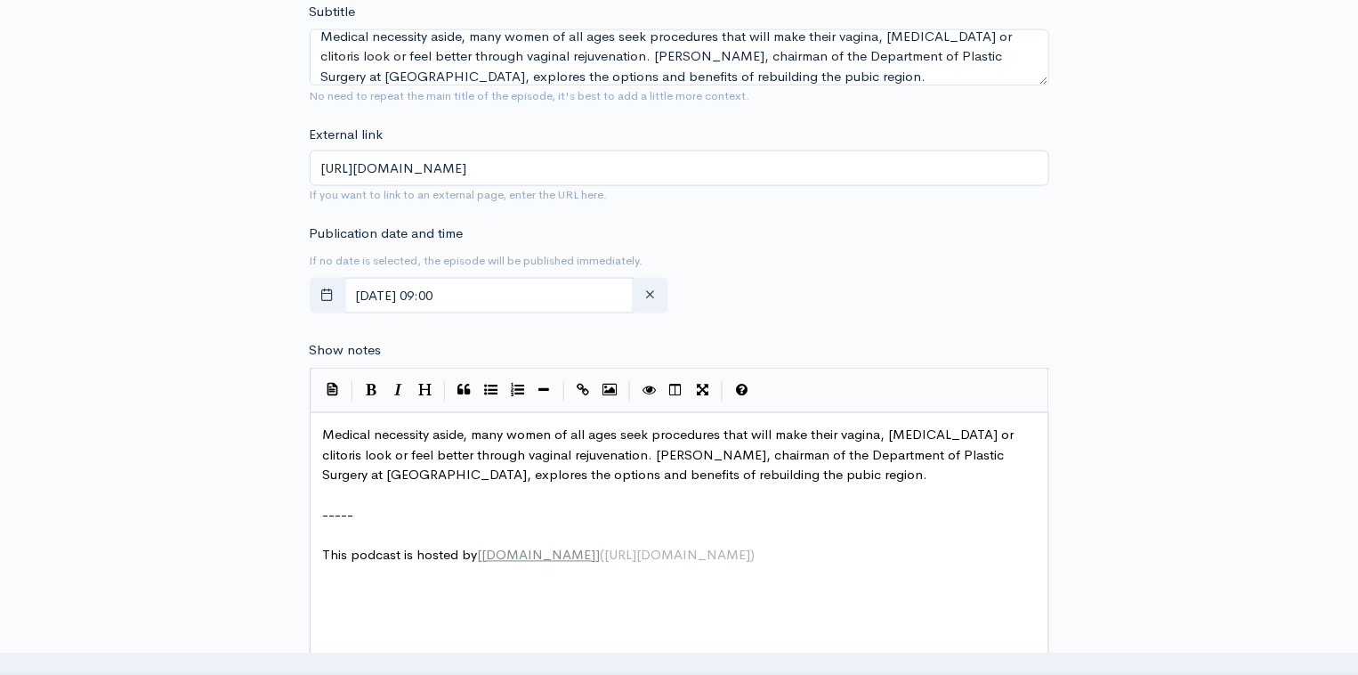
click at [1142, 407] on div "New episode Create a new episode Back to episodes Audio file Choose file 0 ZenC…" at bounding box center [679, 363] width 1015 height 1864
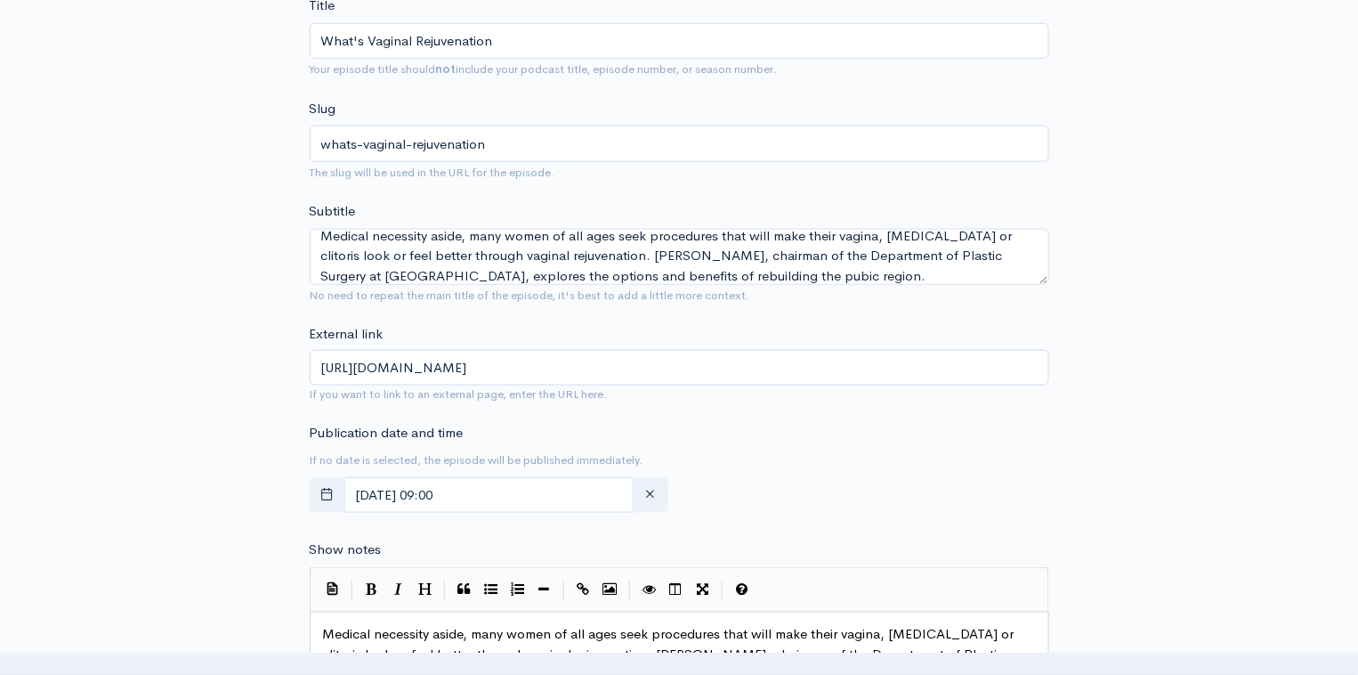
scroll to position [0, 0]
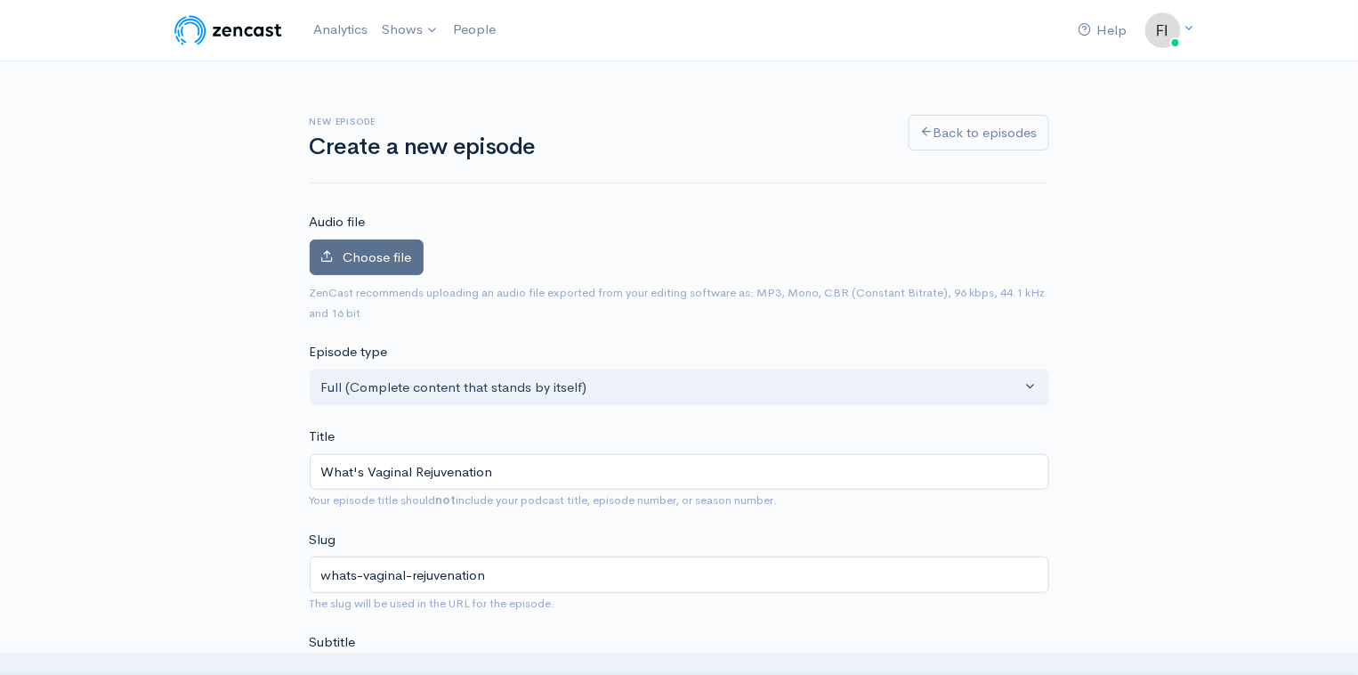
click at [393, 262] on span "Choose file" at bounding box center [378, 256] width 69 height 17
click at [0, 0] on input "Choose file" at bounding box center [0, 0] width 0 height 0
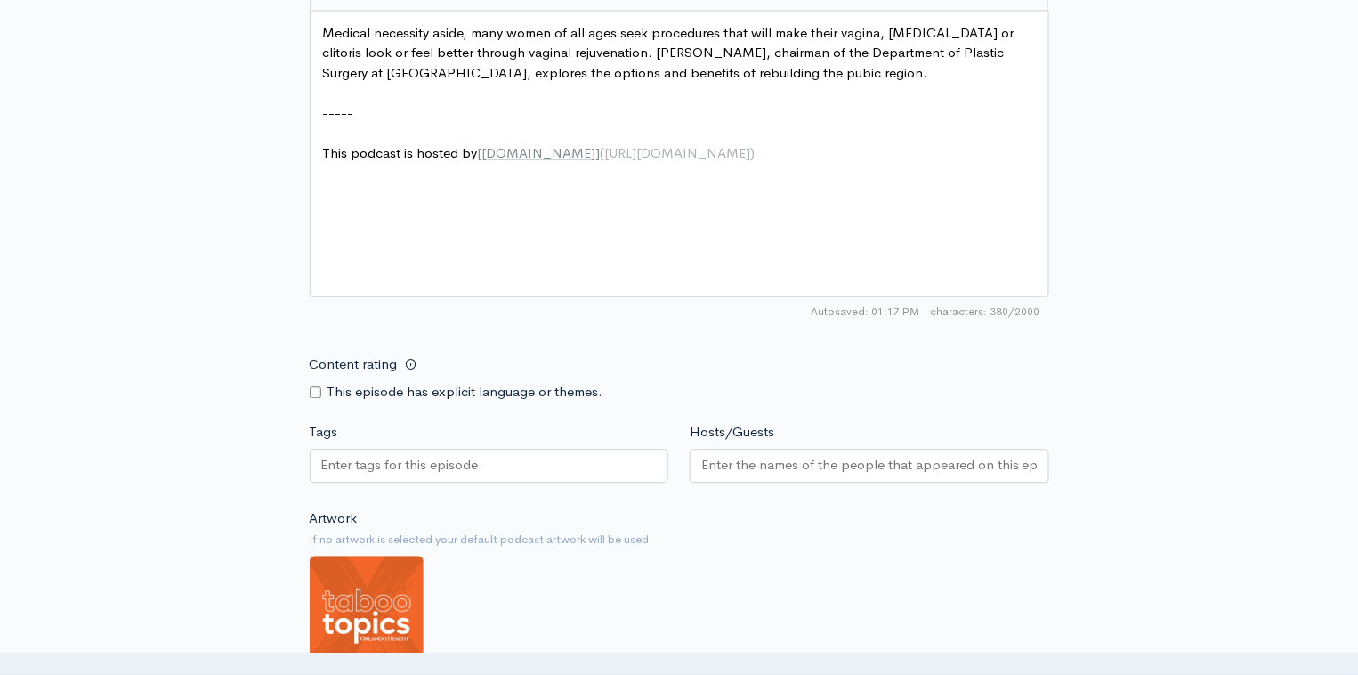
scroll to position [1157, 0]
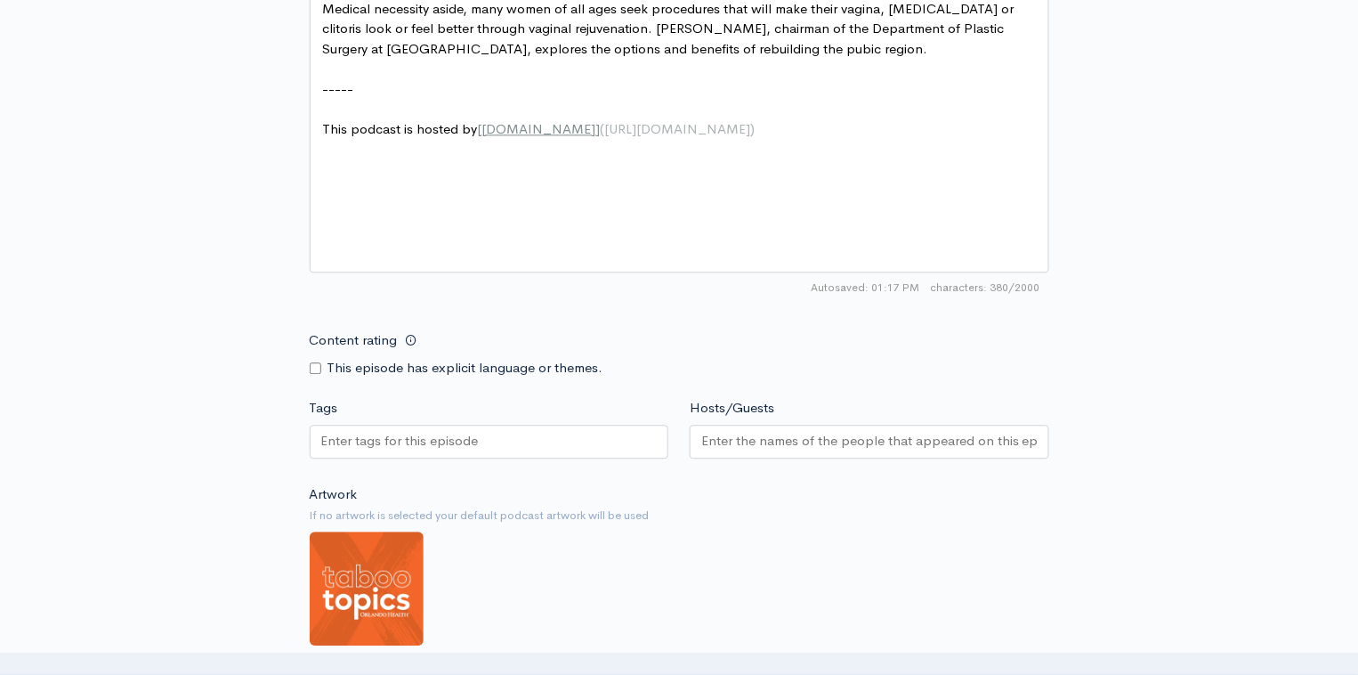
click at [367, 567] on img at bounding box center [367, 588] width 114 height 114
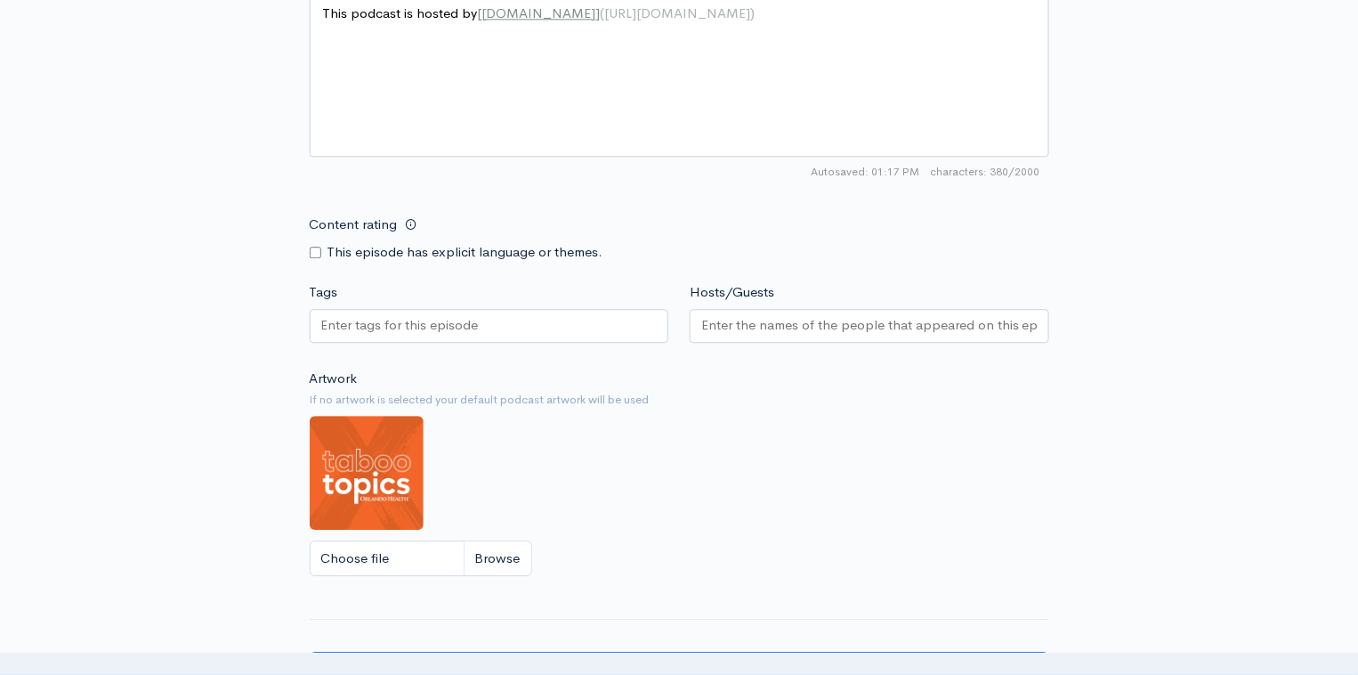
scroll to position [1291, 0]
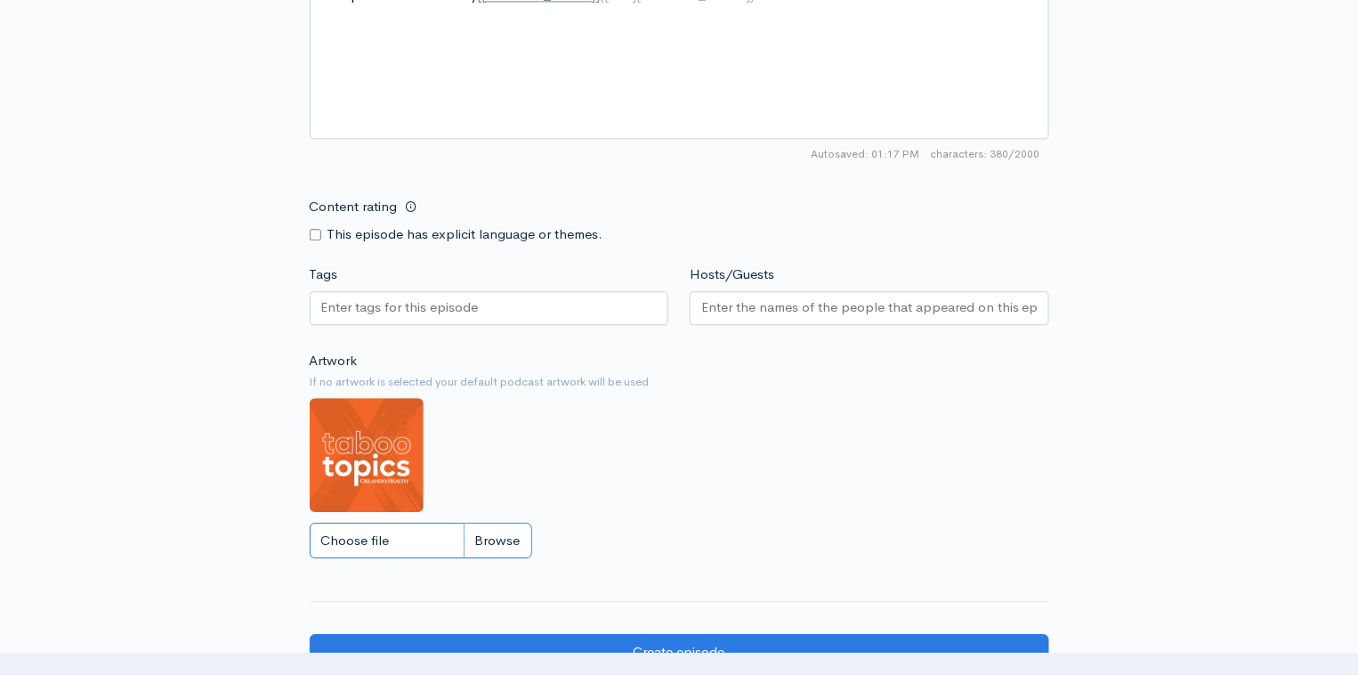
click at [501, 533] on input "Choose file" at bounding box center [421, 540] width 223 height 36
type input "C:\fakepath\Episode 25.png"
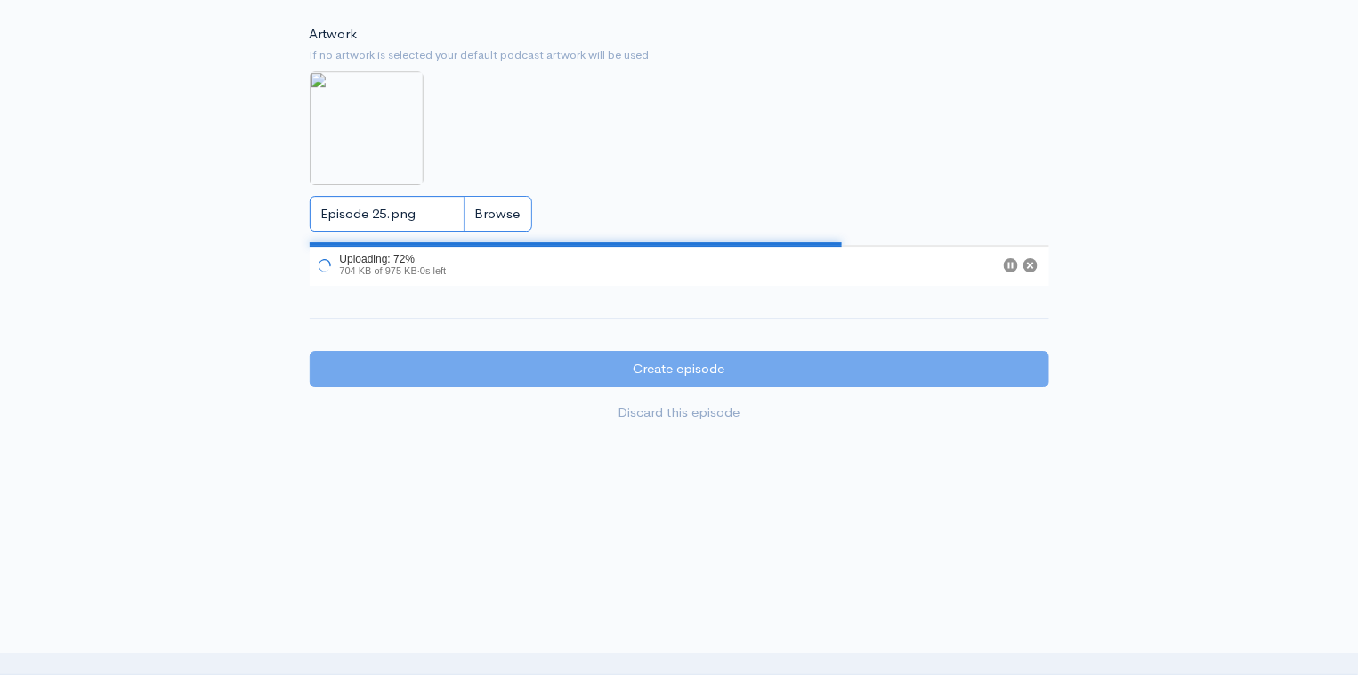
scroll to position [1593, 0]
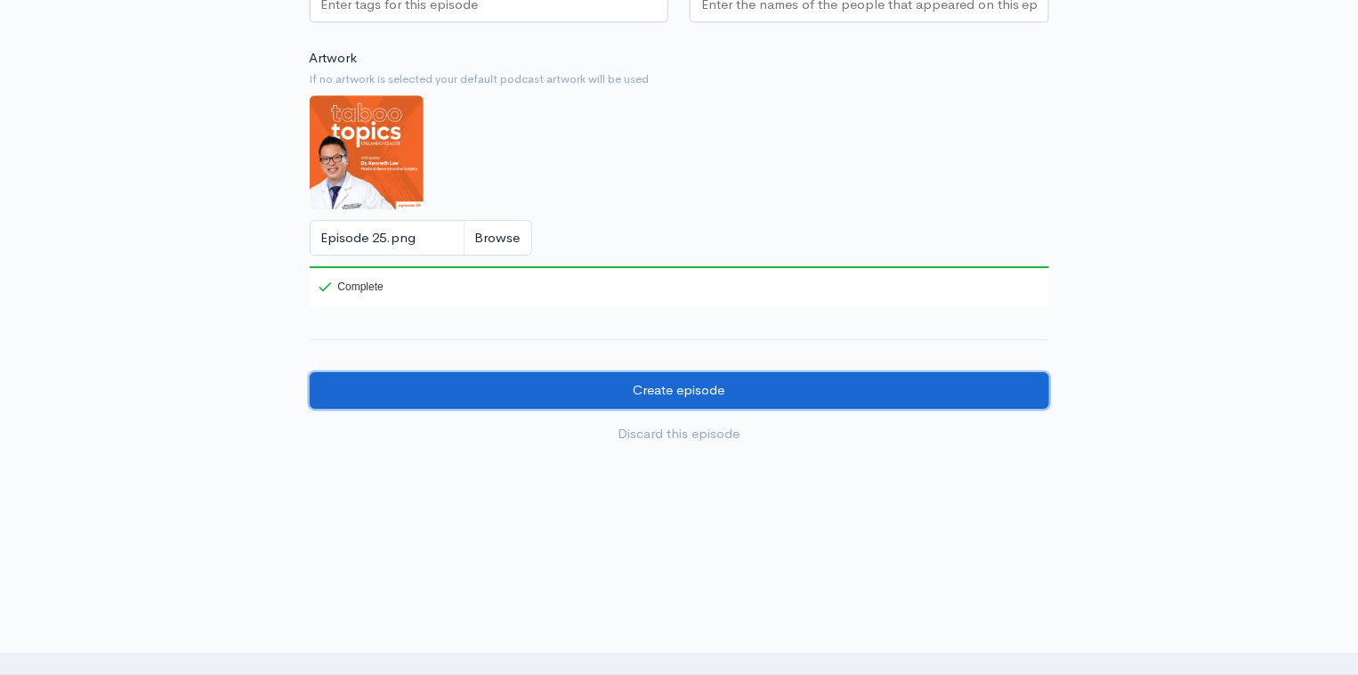
click at [732, 386] on input "Create episode" at bounding box center [680, 390] width 740 height 36
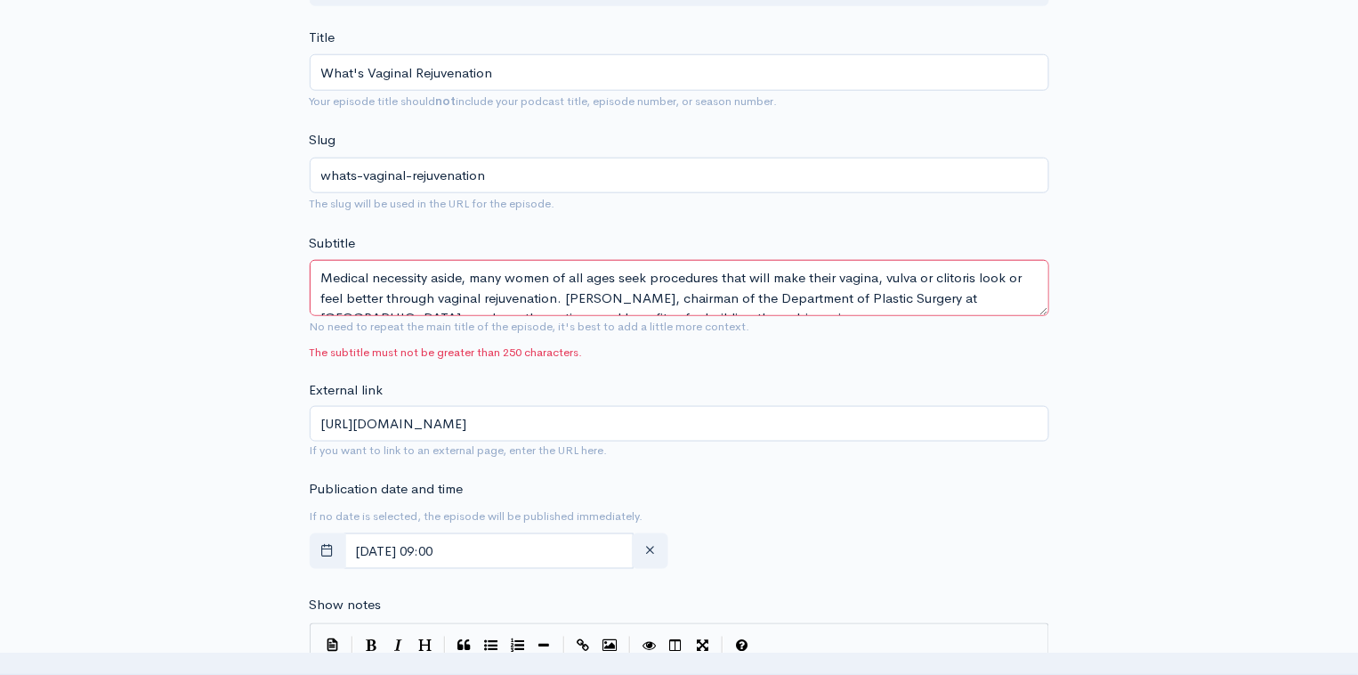
scroll to position [549, 0]
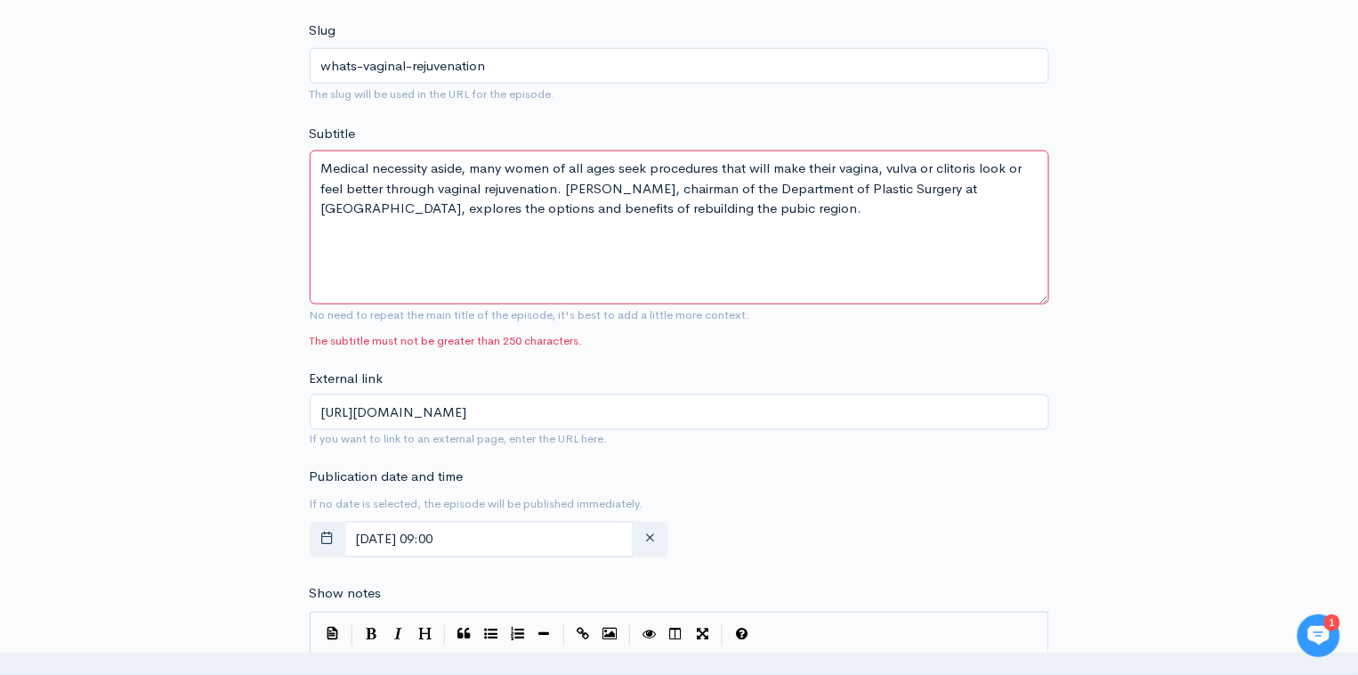
drag, startPoint x: 1043, startPoint y: 197, endPoint x: 1047, endPoint y: 309, distance: 112.2
click at [1047, 304] on textarea "Medical necessity aside, many women of all ages seek procedures that will make …" at bounding box center [680, 227] width 740 height 154
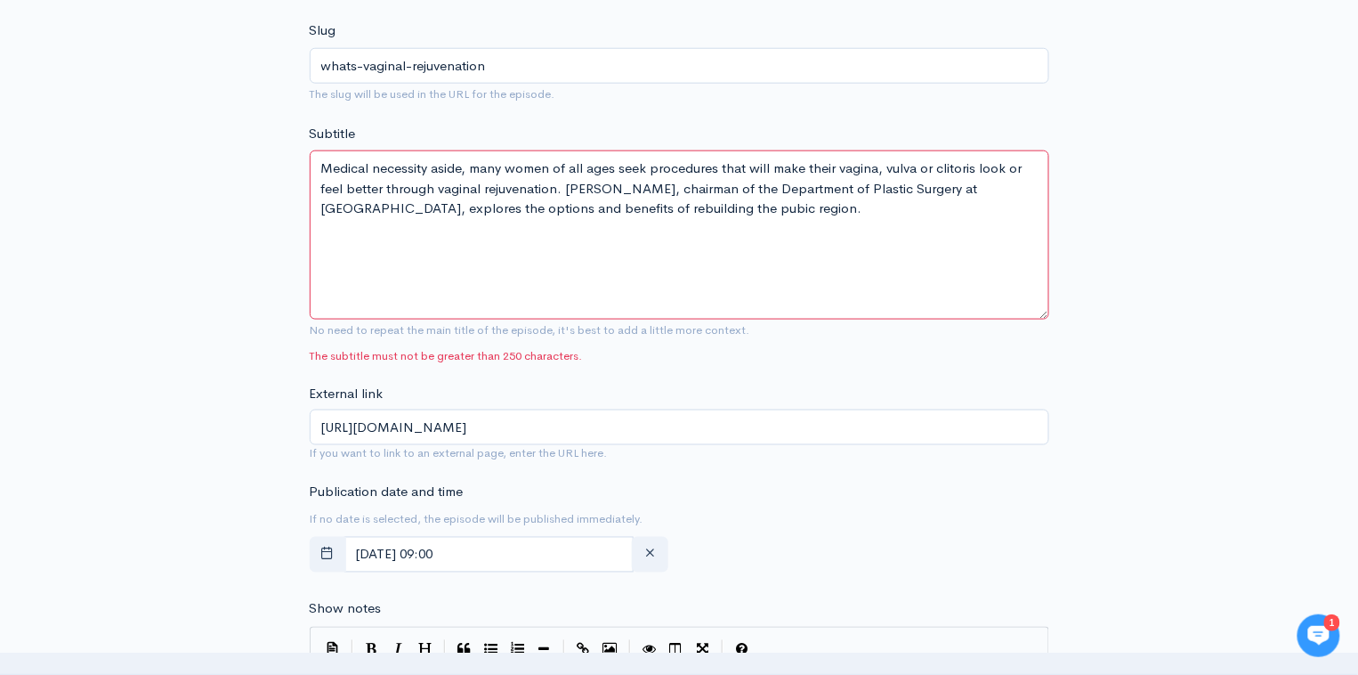
drag, startPoint x: 789, startPoint y: 206, endPoint x: 328, endPoint y: 138, distance: 466.0
click at [328, 138] on div "Subtitle Medical necessity aside, many women of all ages seek procedures that w…" at bounding box center [680, 244] width 740 height 241
click at [777, 191] on textarea "Medical necessity aside, many women of all ages seek procedures that will make …" at bounding box center [680, 234] width 740 height 169
drag, startPoint x: 774, startPoint y: 206, endPoint x: 324, endPoint y: 158, distance: 452.8
click at [324, 158] on textarea "Medical necessity aside, many women of all ages seek procedures that will make …" at bounding box center [680, 234] width 740 height 169
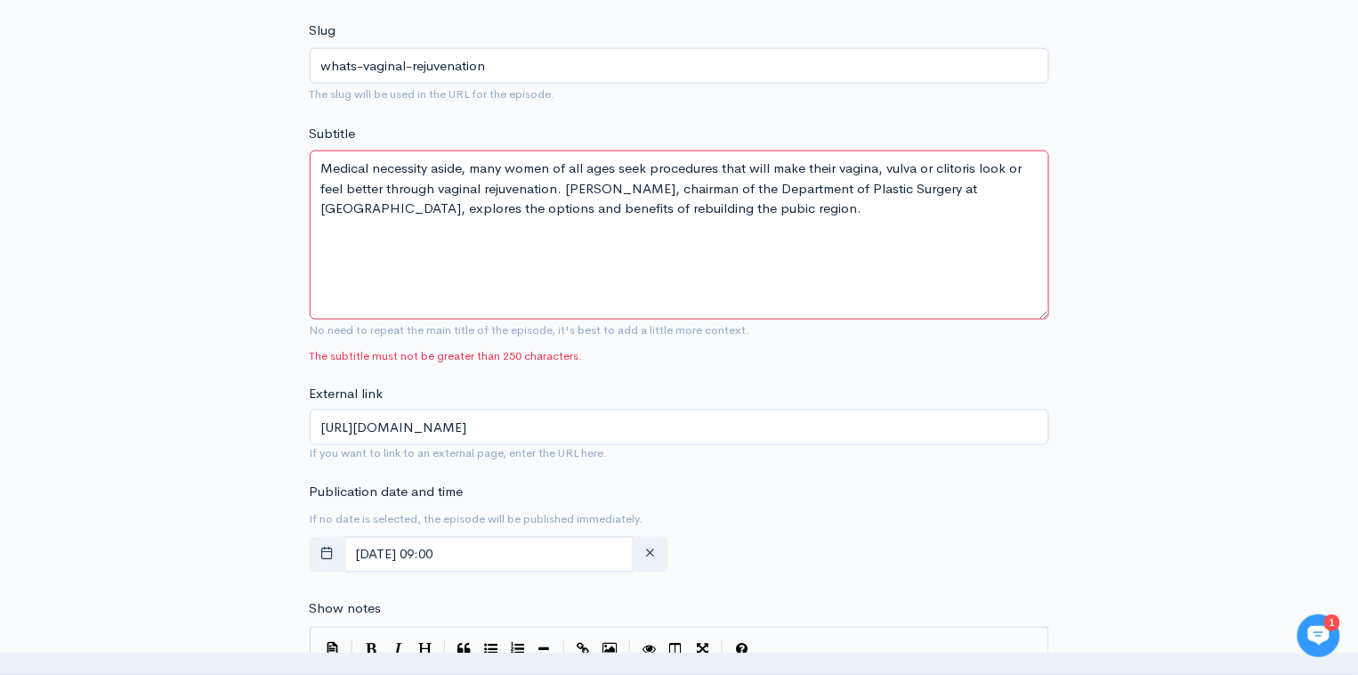
paste textarea "any women seek procedures to enhance the look or feel of their vaginal area. Dr…"
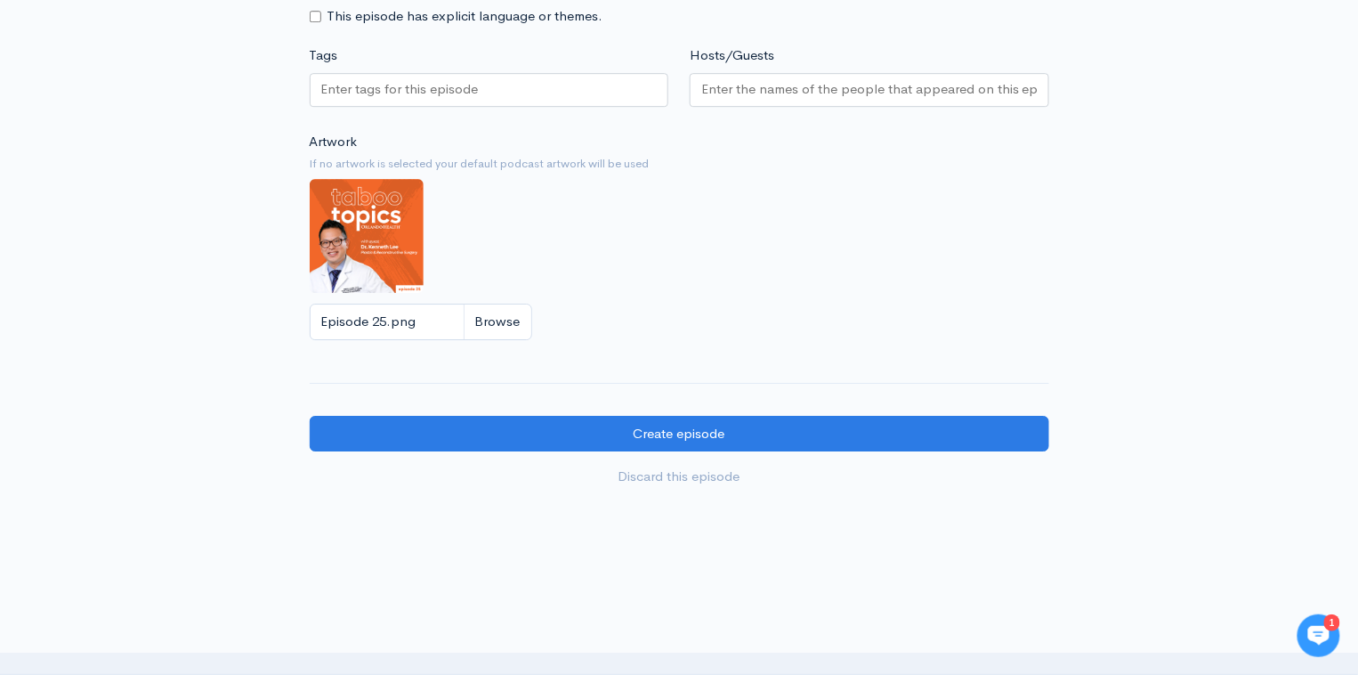
scroll to position [1627, 0]
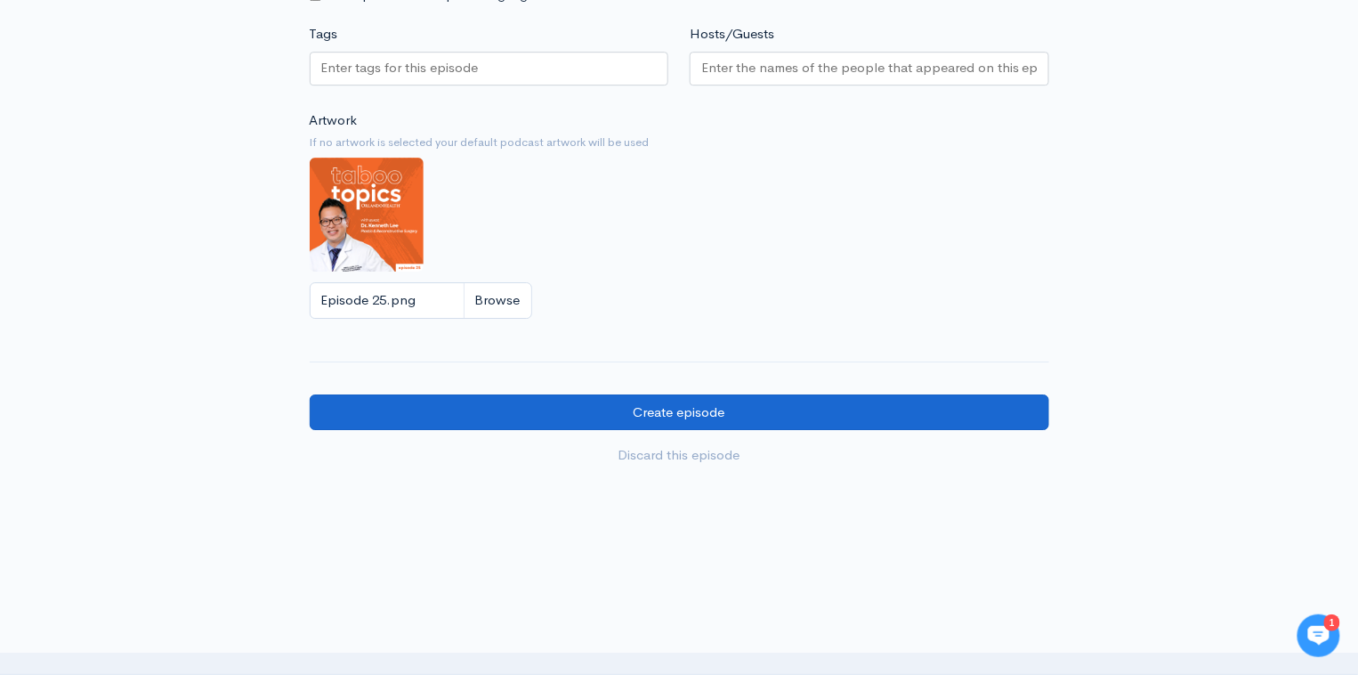
type textarea "Many women seek procedures to enhance the look or feel of their vaginal area. D…"
click at [914, 401] on input "Create episode" at bounding box center [680, 412] width 740 height 36
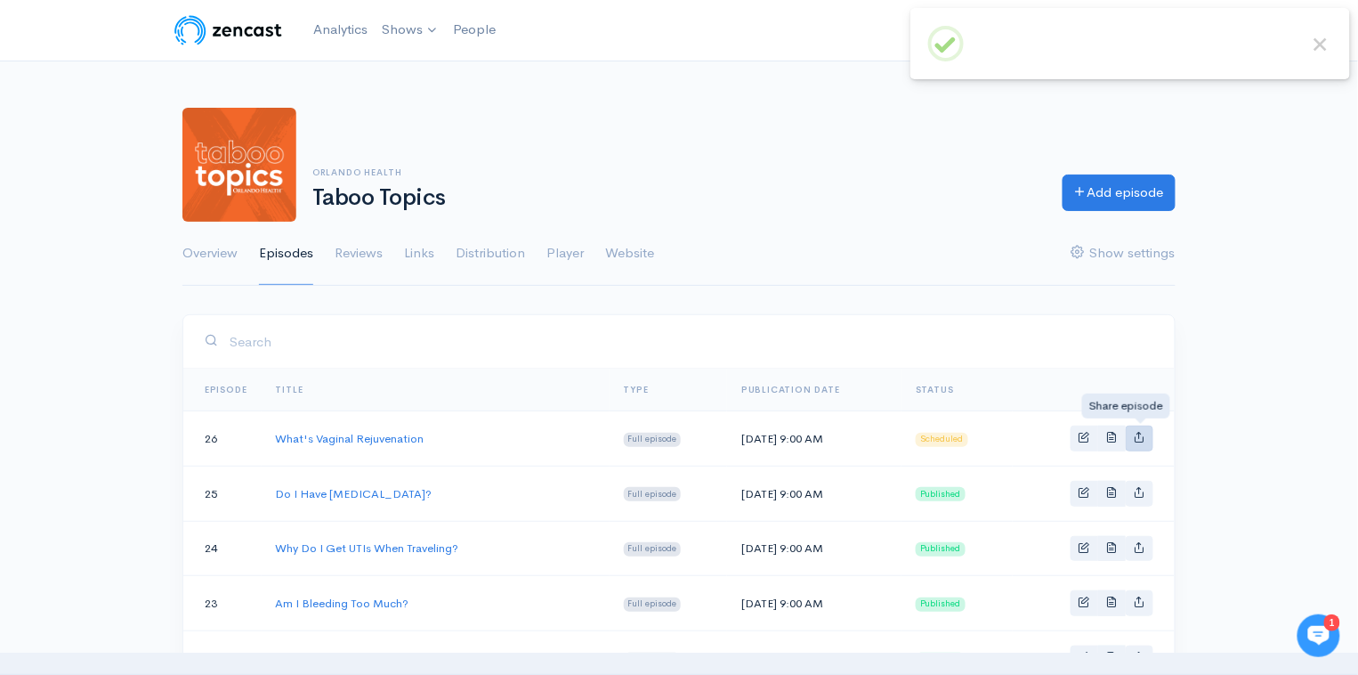
click at [1143, 431] on icon "Basic example" at bounding box center [1140, 437] width 12 height 12
type input "[URL][DOMAIN_NAME]"
type input "https://media.zencast.fm/taboo-topics-by-orlando-health/d8fd59de-e870-4e82-9d85…"
type input "<iframe src='https://share.zencast.fm/embed/episode/d8fd59de-e870-4e82-9d85-c6c…"
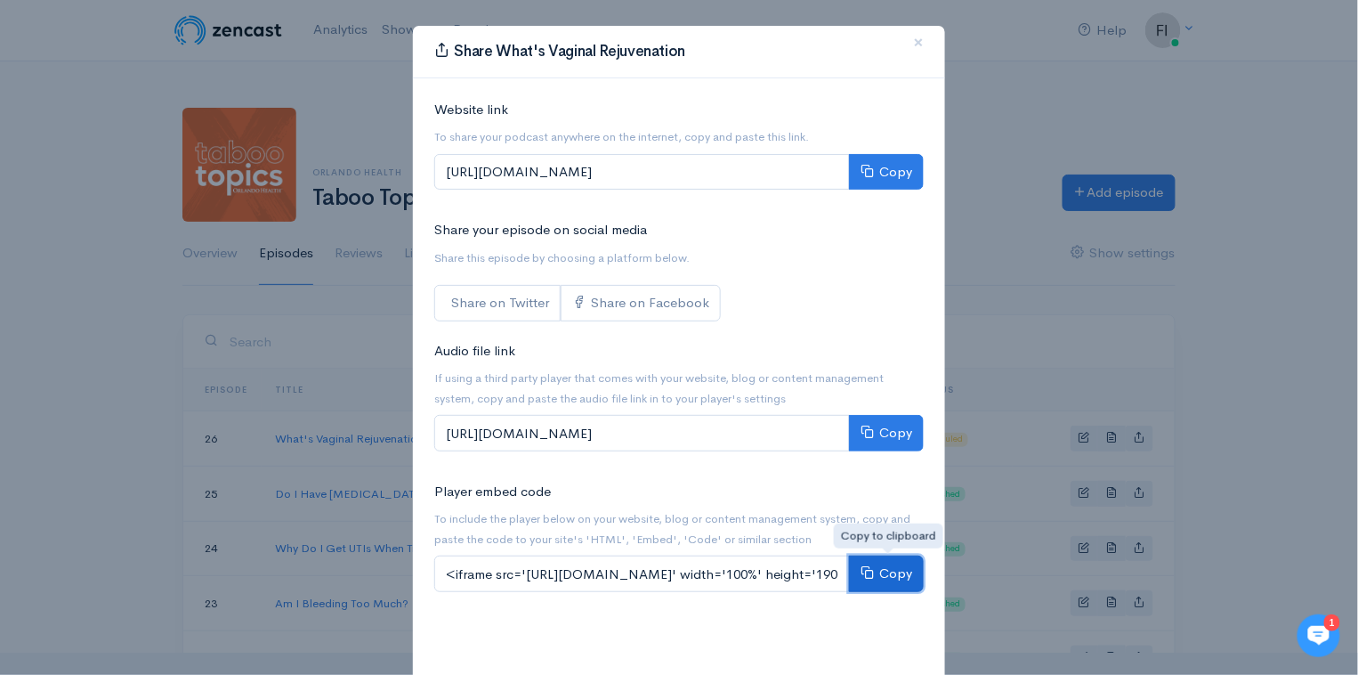
click at [902, 567] on button "Copy" at bounding box center [886, 573] width 75 height 36
click at [920, 41] on span "×" at bounding box center [918, 42] width 11 height 26
